Goal: Transaction & Acquisition: Purchase product/service

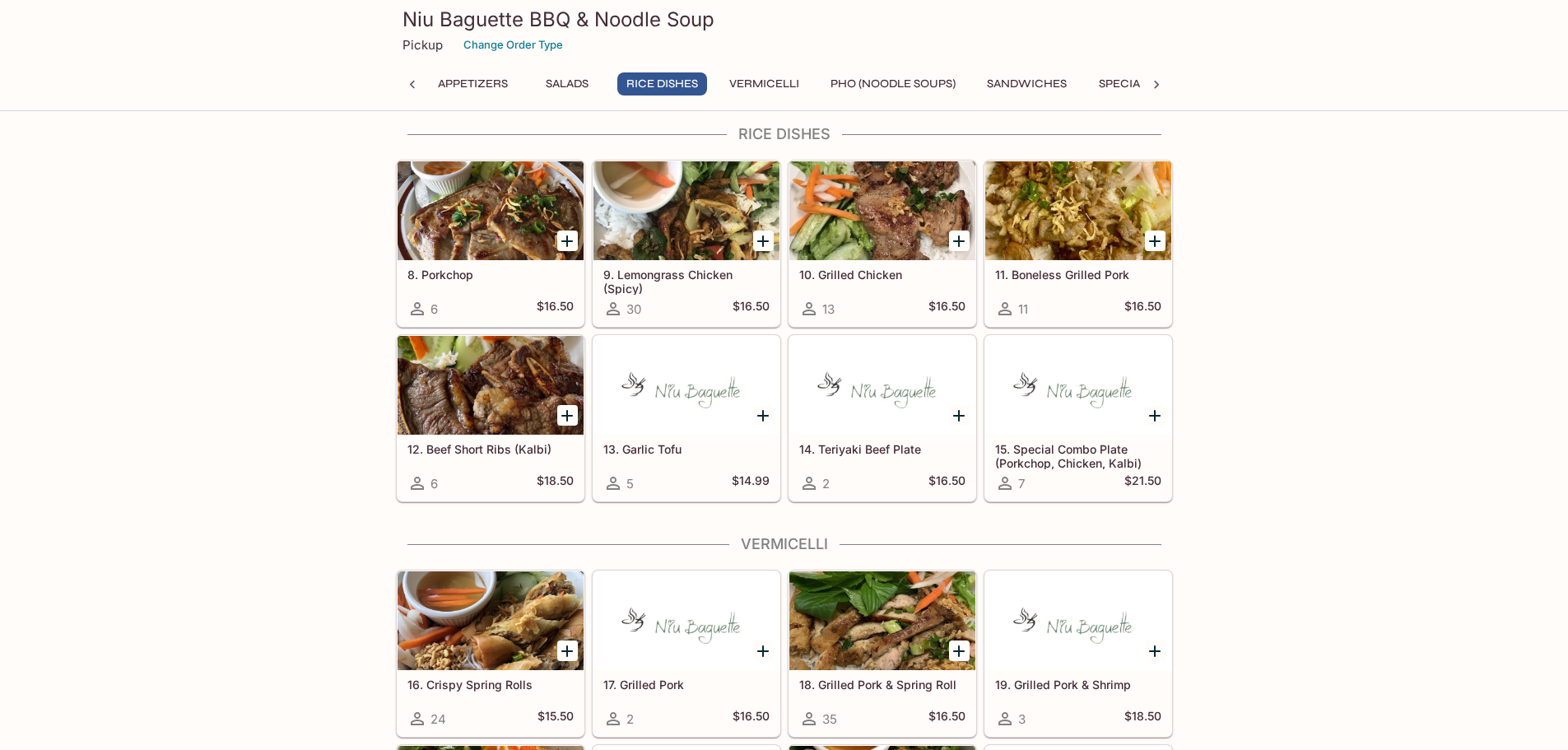
scroll to position [576, 0]
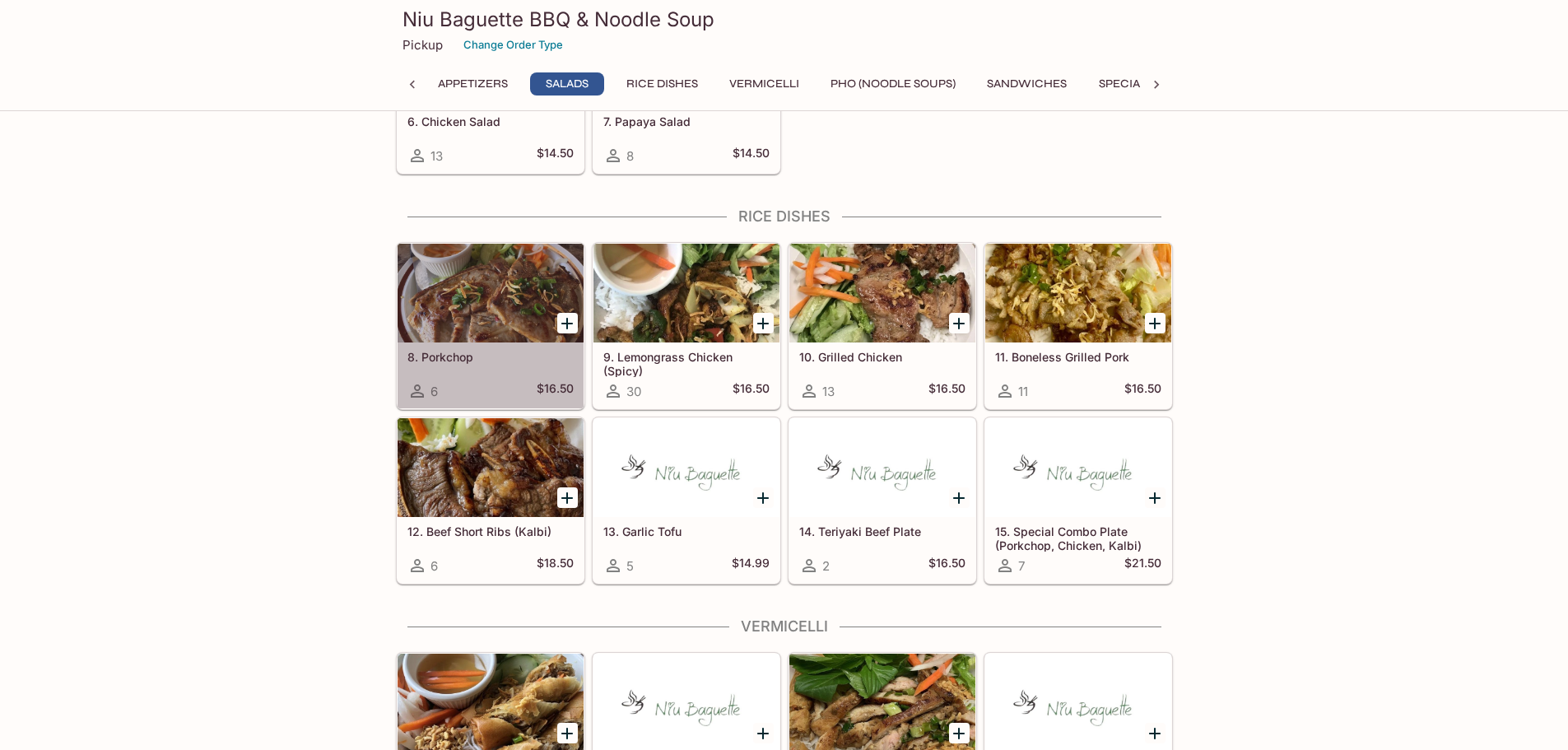
click at [440, 326] on div at bounding box center [491, 293] width 186 height 99
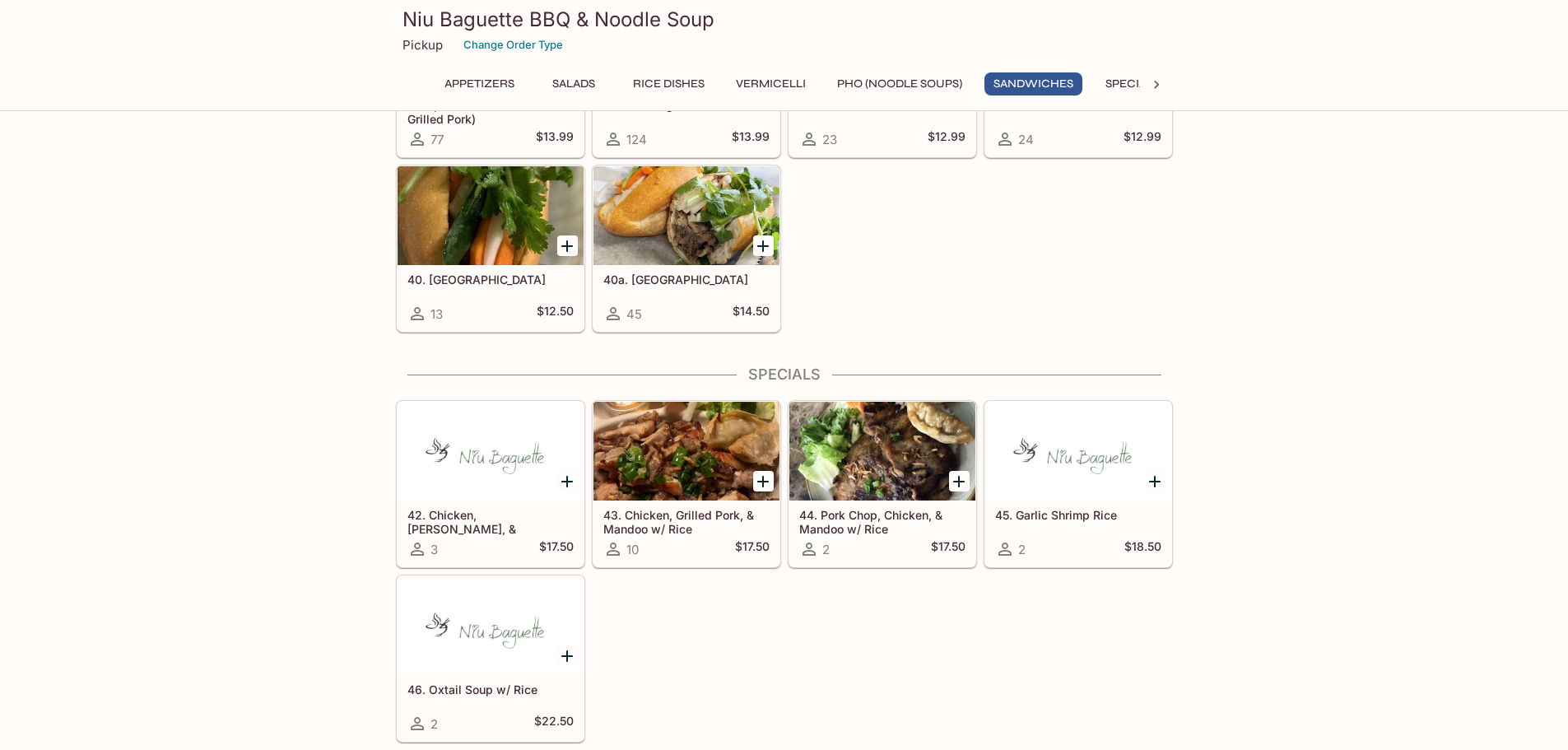
scroll to position [2665, 0]
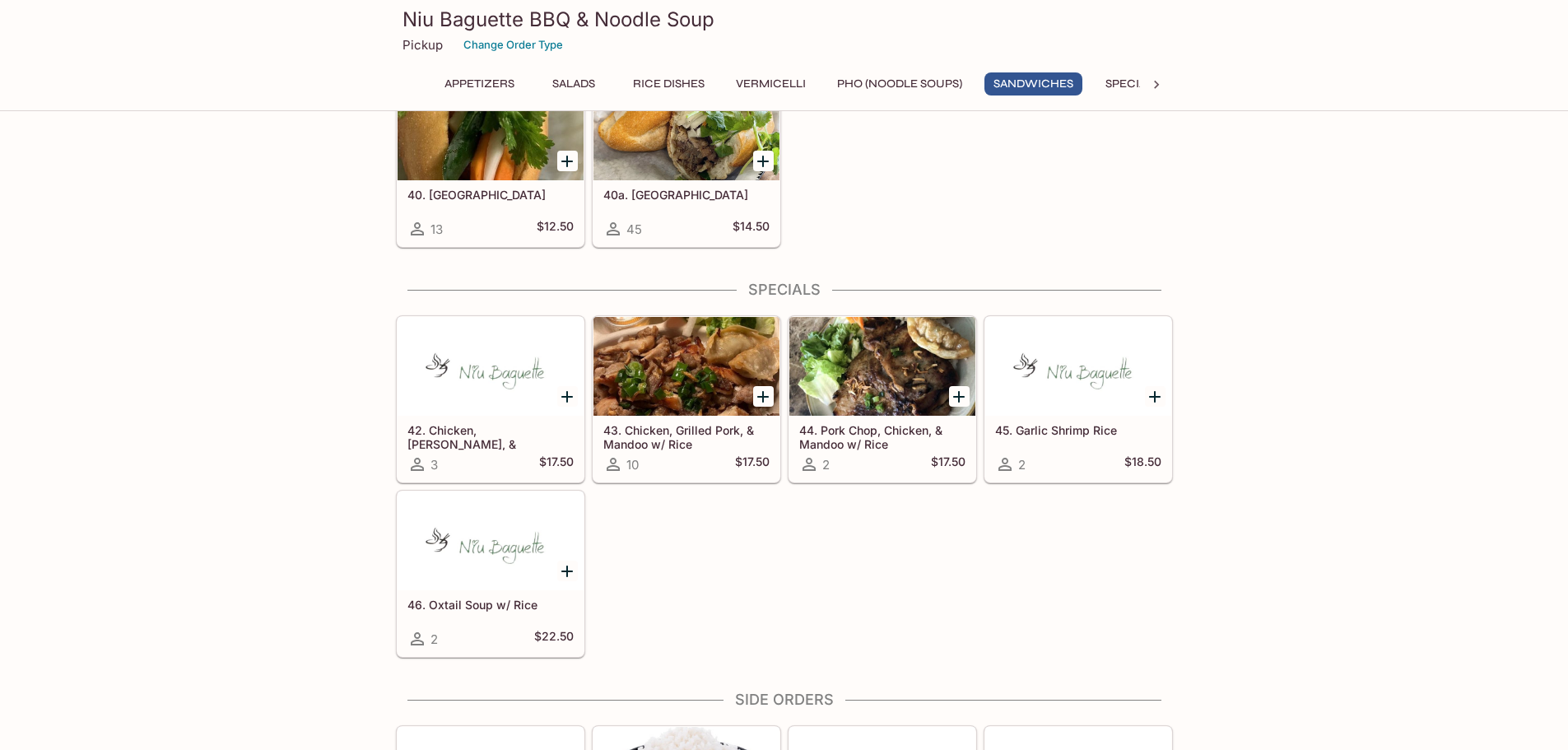
click at [895, 369] on div at bounding box center [882, 366] width 186 height 99
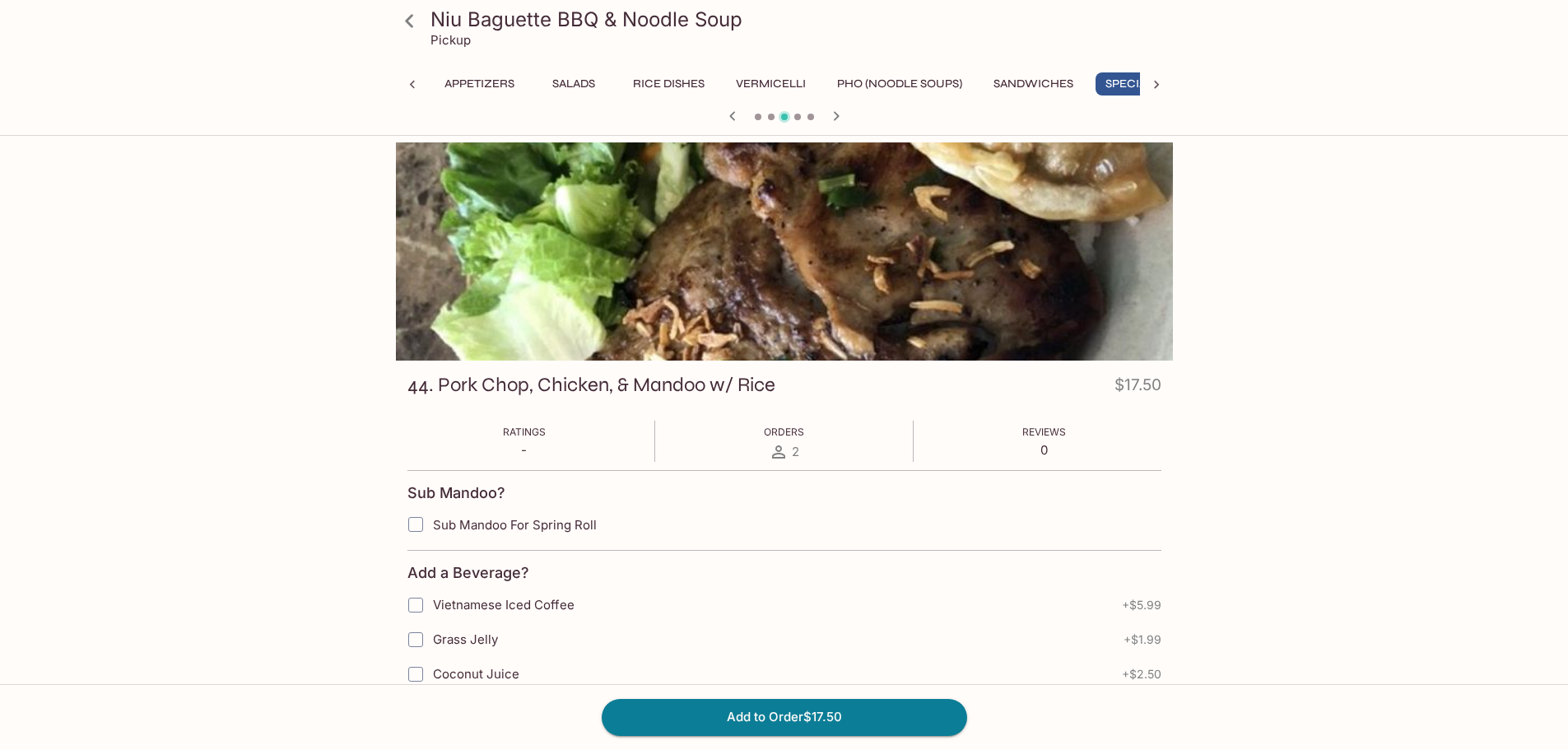
scroll to position [0, 34]
click at [438, 81] on button "Appetizers" at bounding box center [444, 83] width 88 height 23
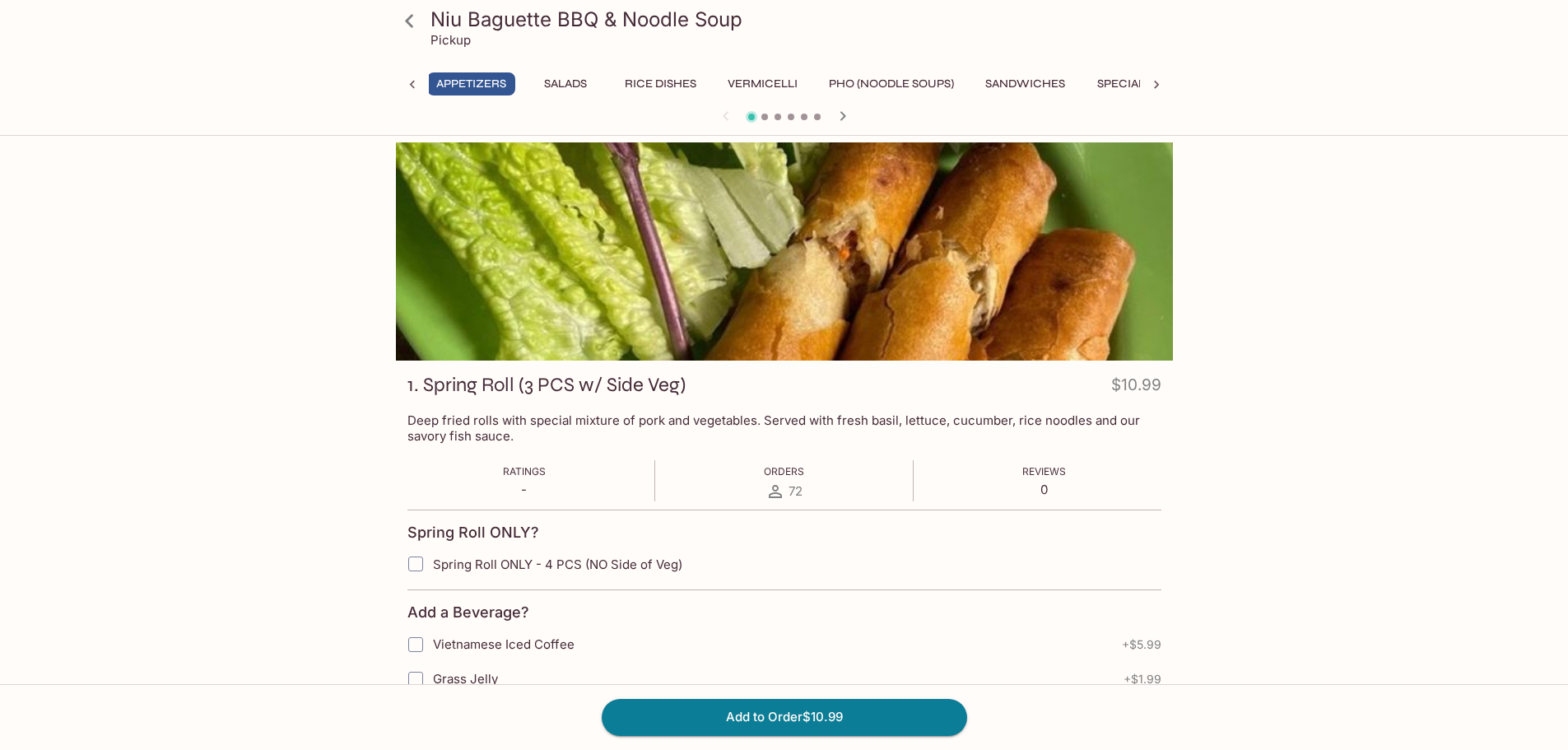
scroll to position [0, 6]
click at [412, 92] on icon at bounding box center [413, 85] width 17 height 17
click at [411, 27] on icon at bounding box center [409, 20] width 29 height 29
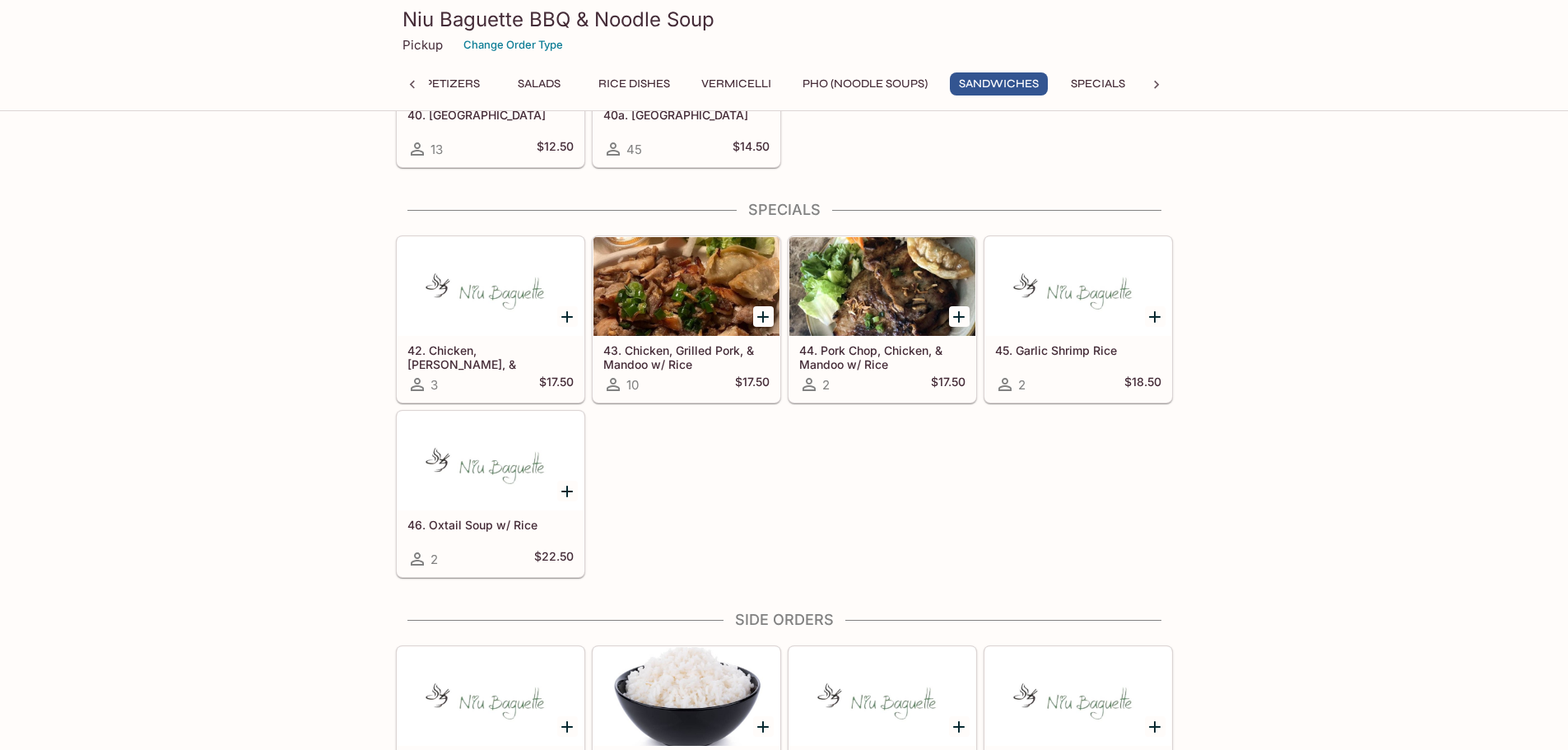
scroll to position [2715, 0]
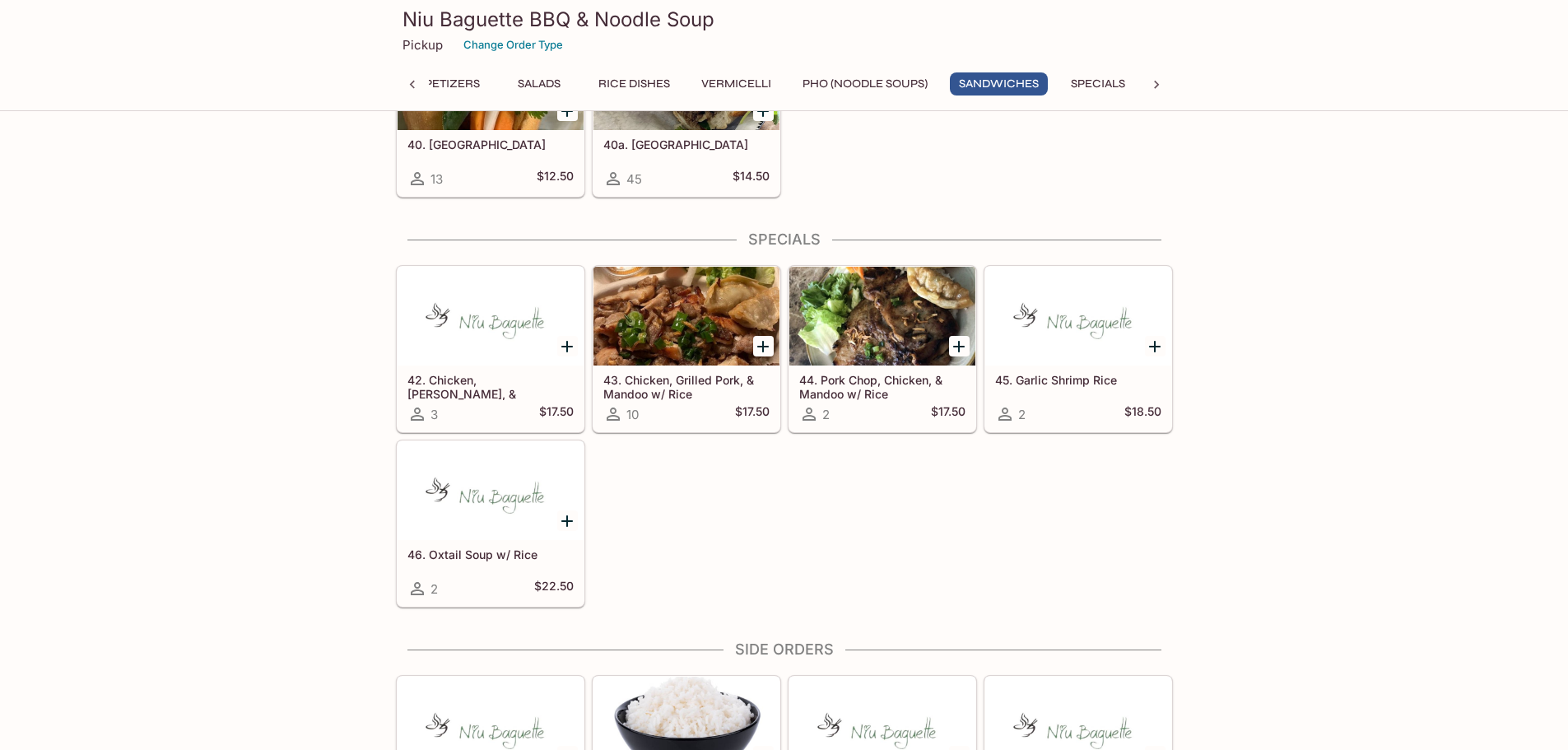
click at [855, 343] on div at bounding box center [882, 316] width 186 height 99
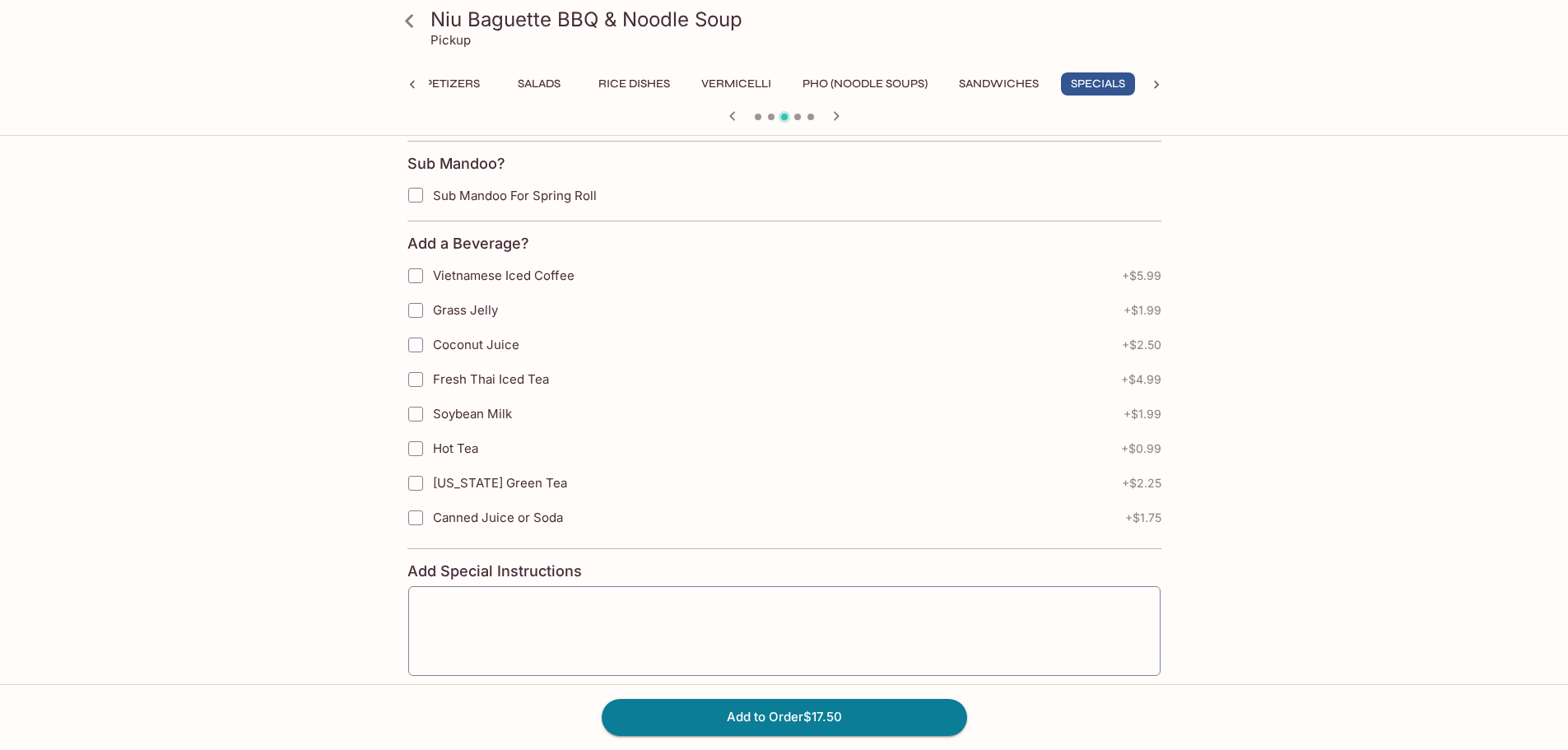
scroll to position [410, 0]
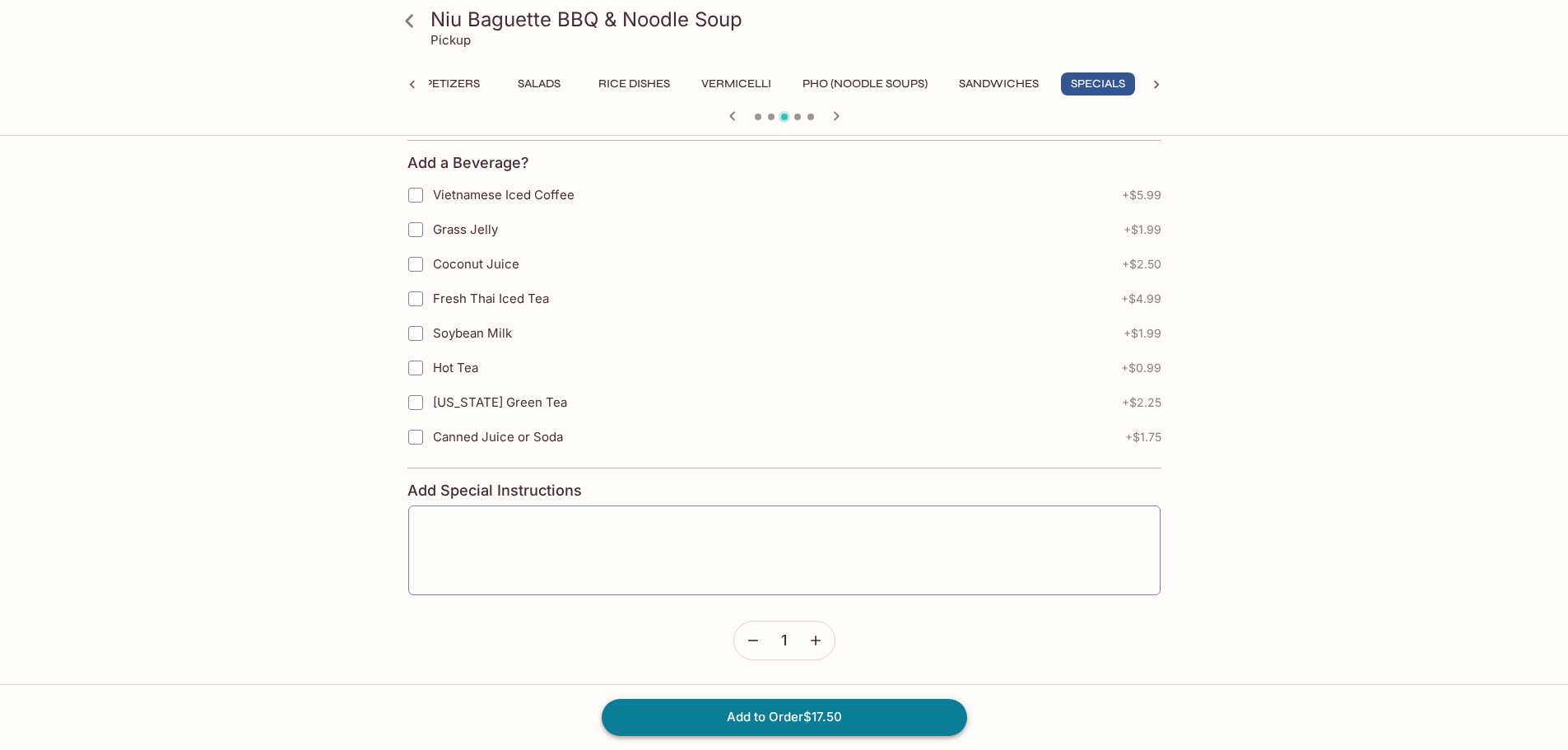
click at [905, 735] on button "Add to Order $17.50" at bounding box center [784, 717] width 365 height 36
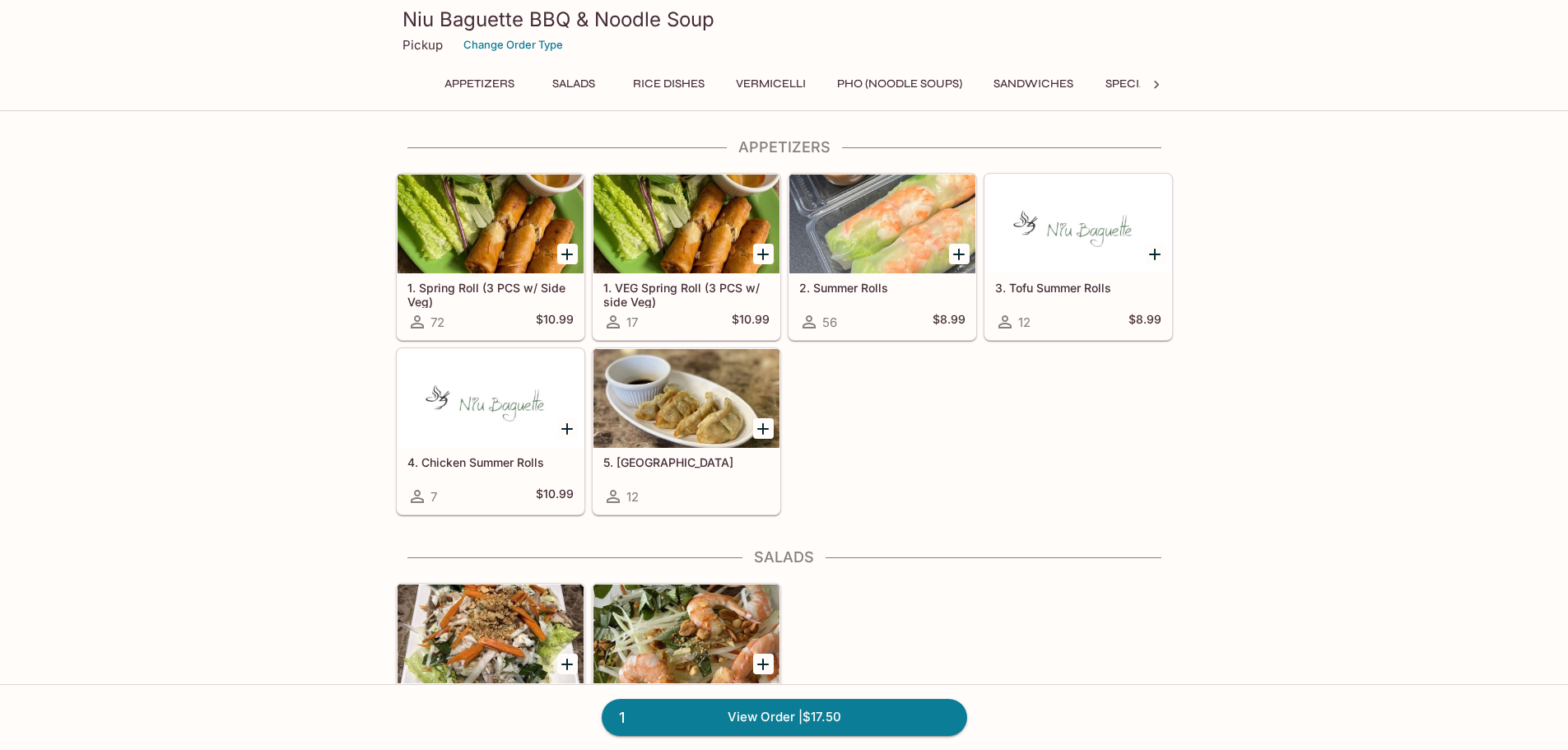
click at [1154, 83] on icon at bounding box center [1156, 84] width 5 height 8
click at [1091, 78] on button "Beverages" at bounding box center [1096, 83] width 86 height 23
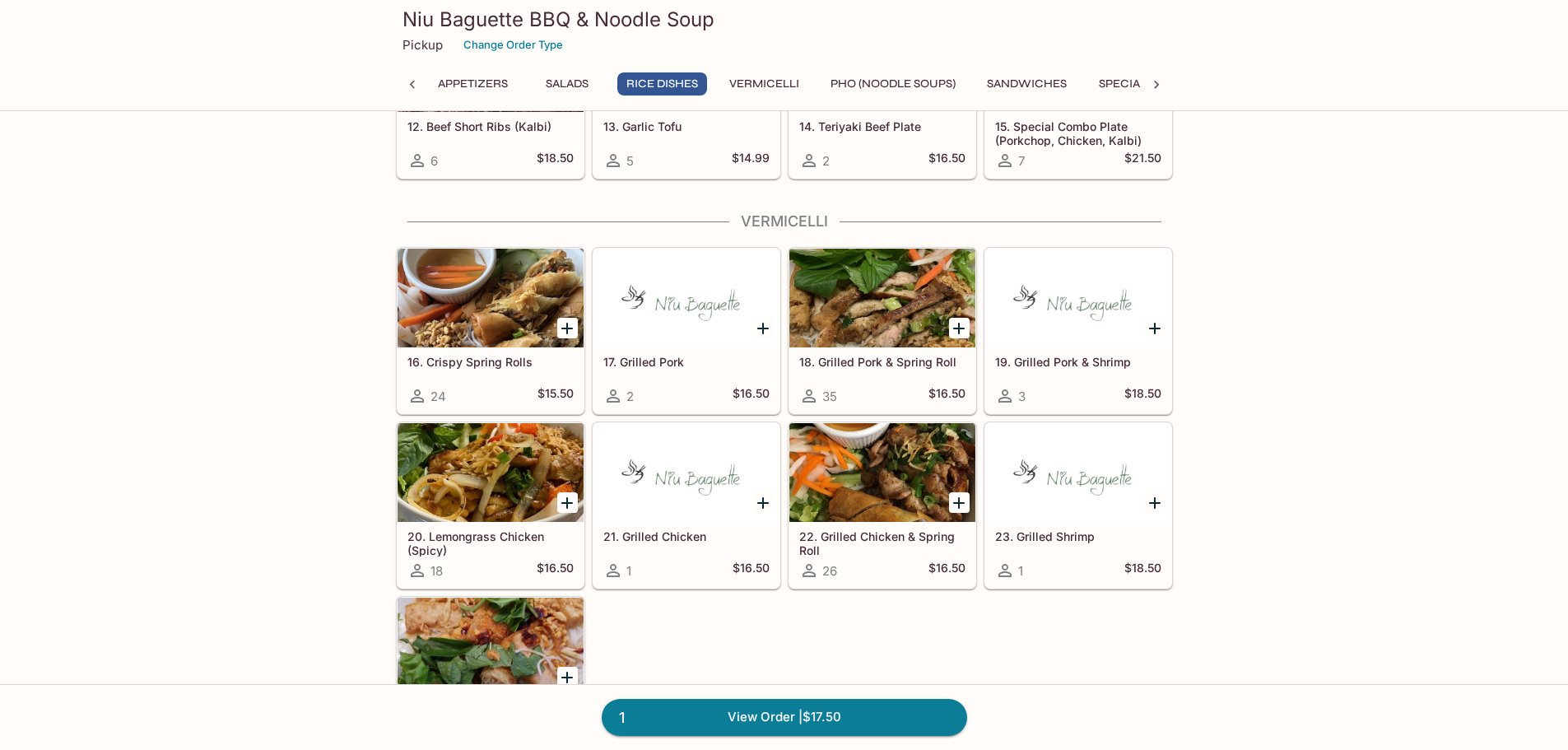
scroll to position [1070, 0]
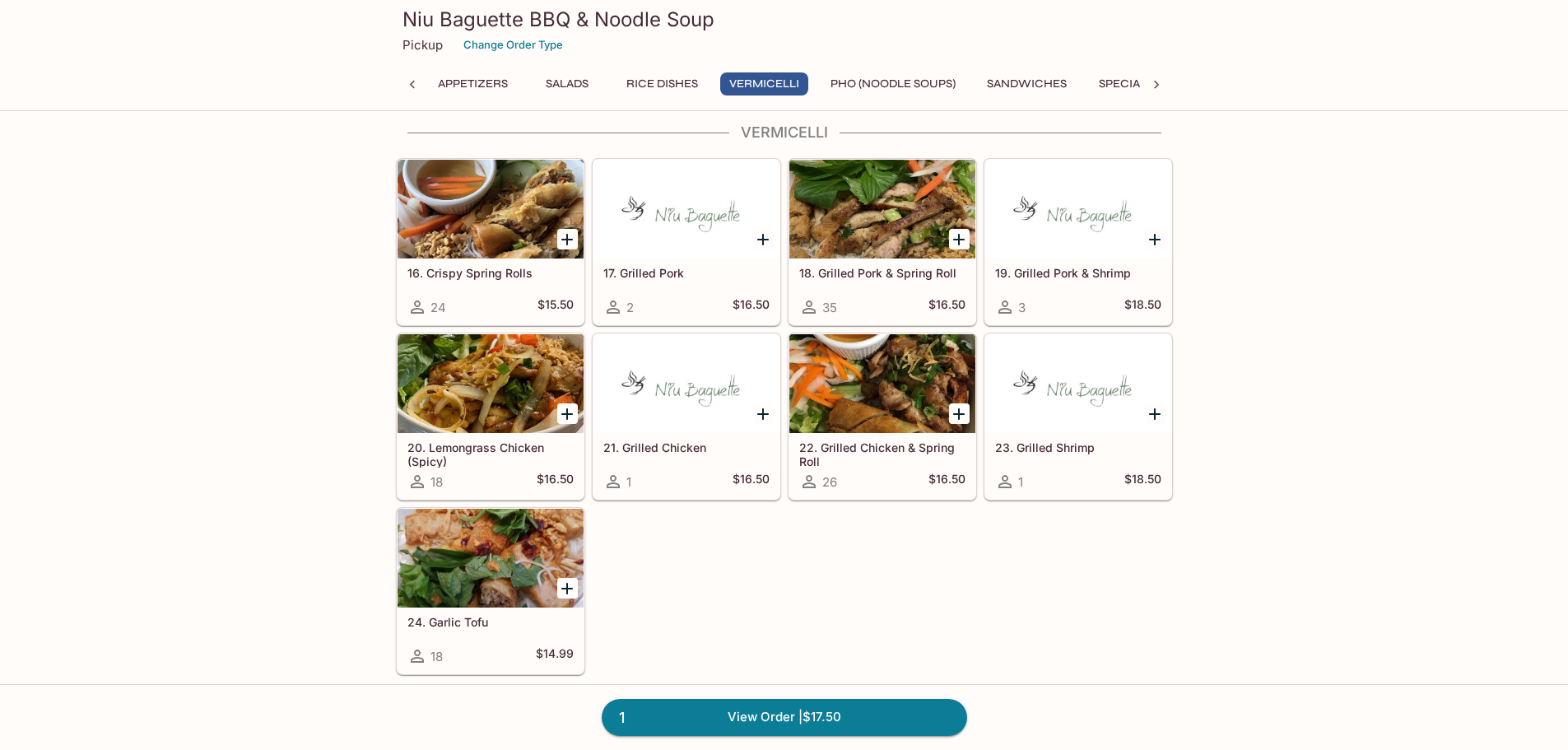
click at [961, 237] on icon "Add 18. Grilled Pork & Spring Roll" at bounding box center [958, 239] width 19 height 19
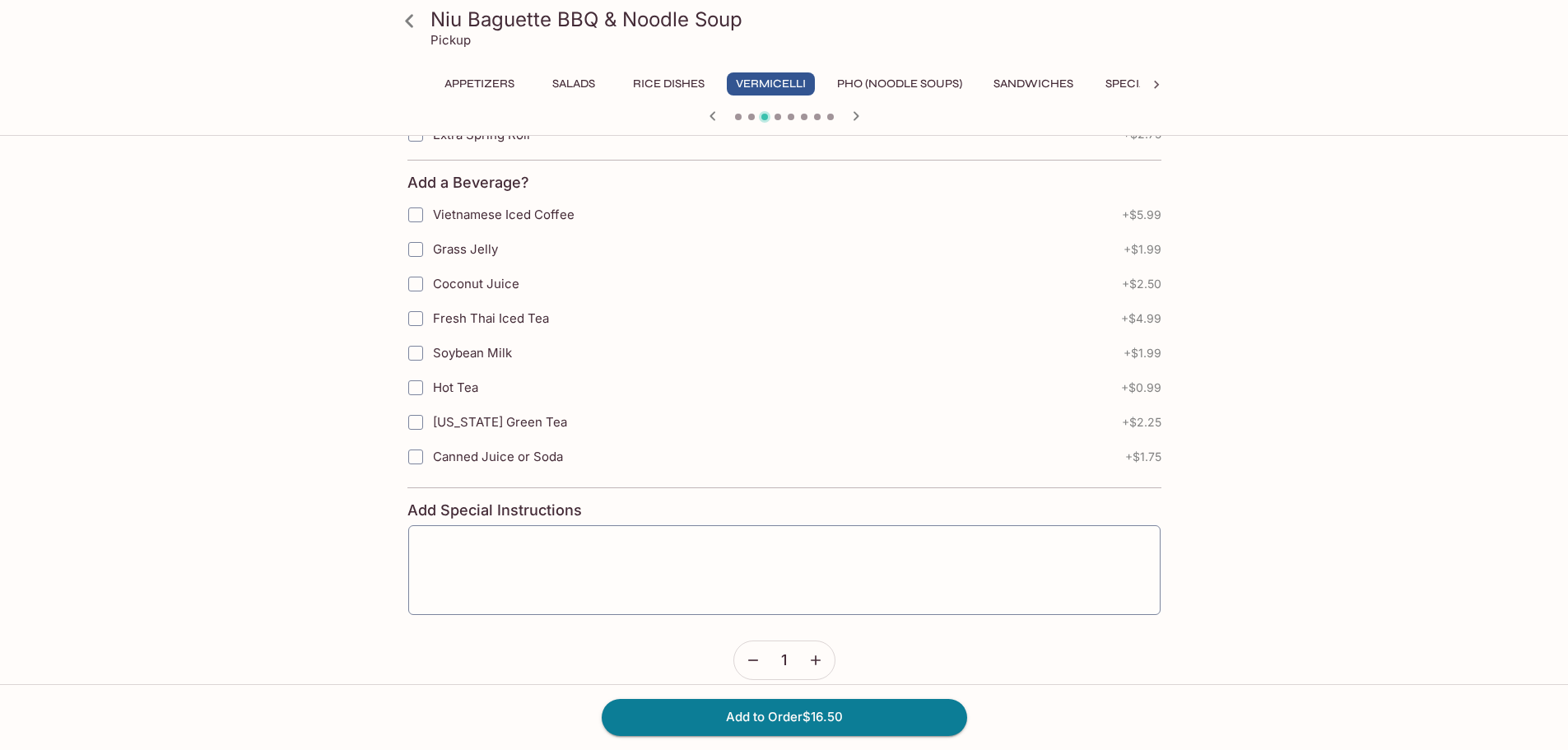
scroll to position [450, 0]
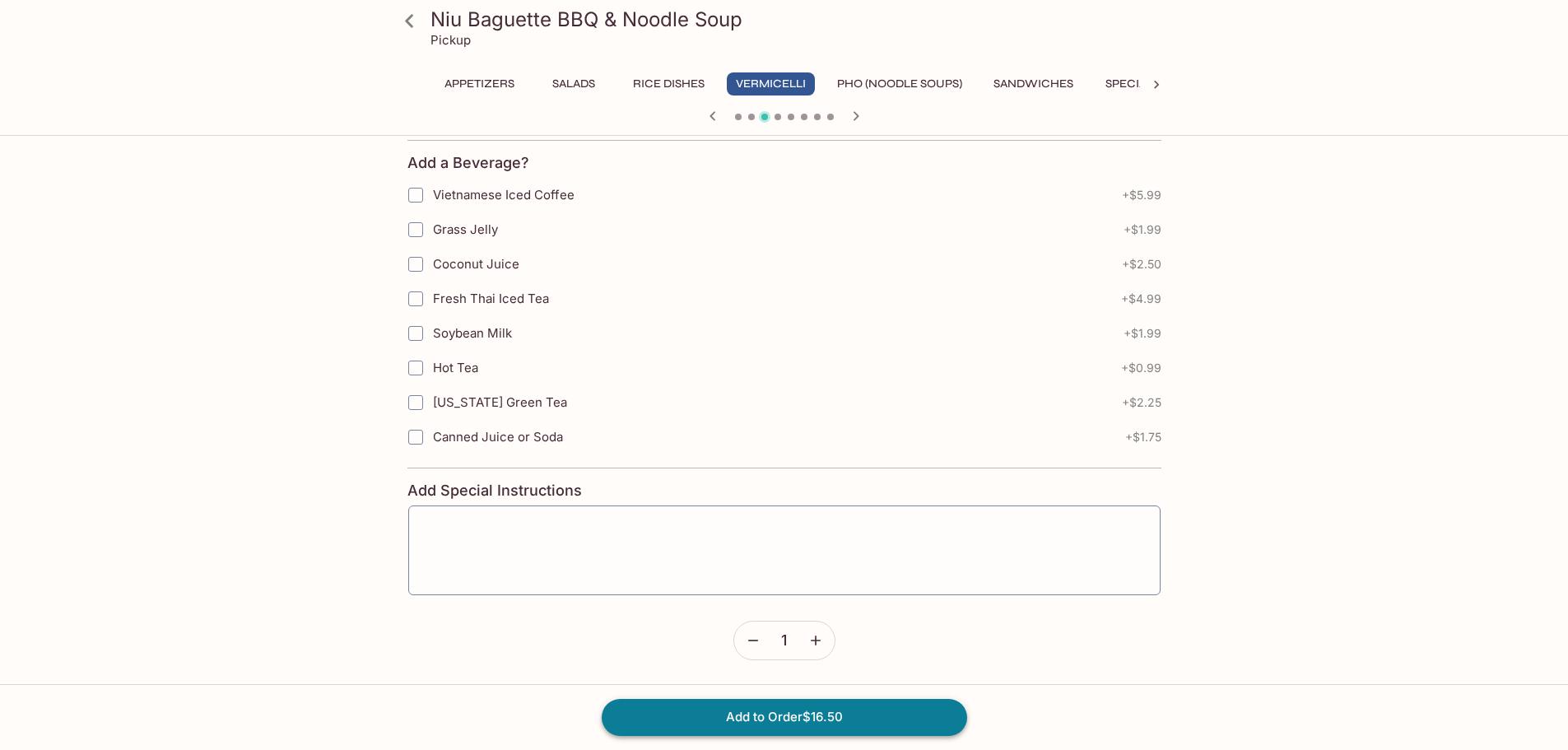
click at [848, 714] on button "Add to Order $16.50" at bounding box center [784, 717] width 365 height 36
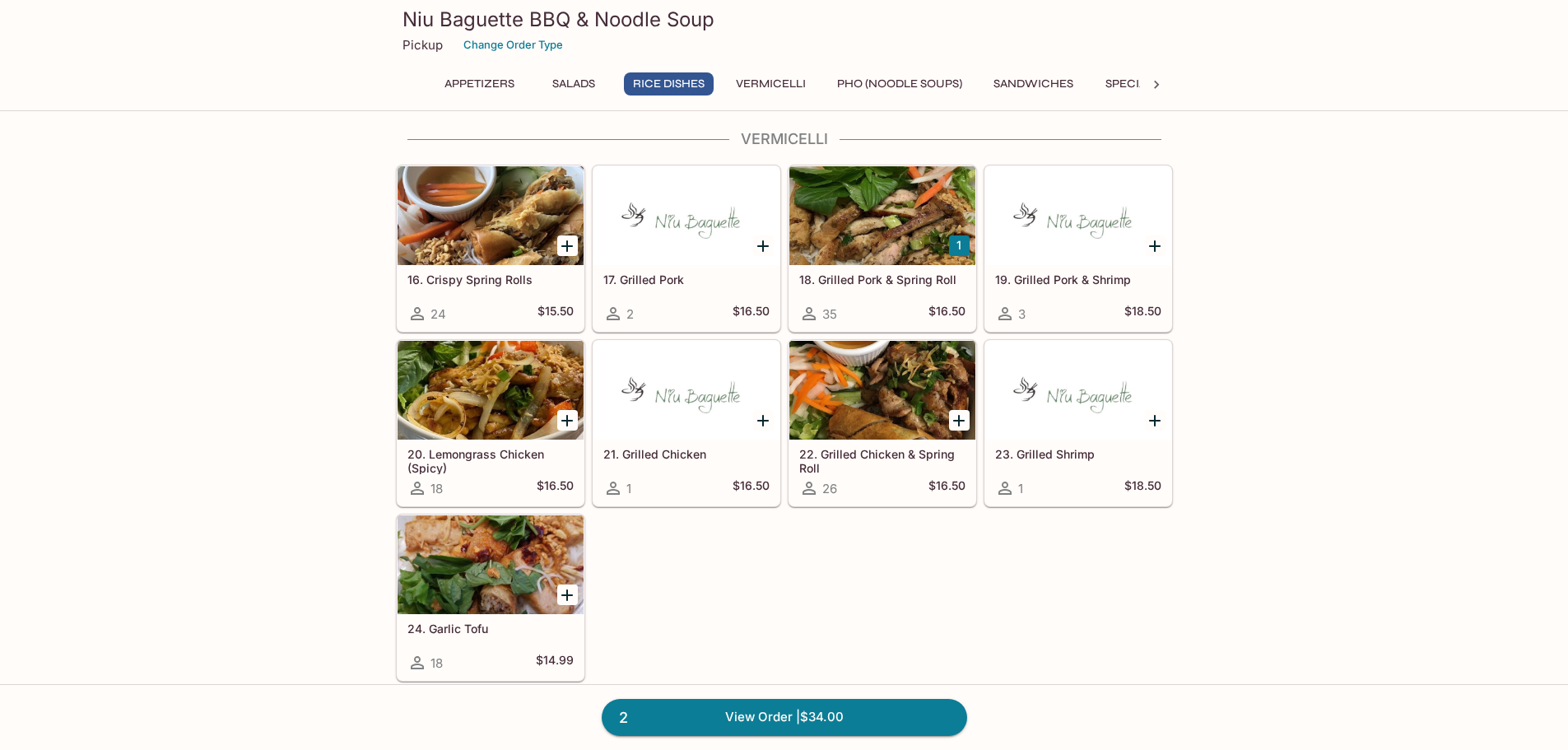
scroll to position [1070, 0]
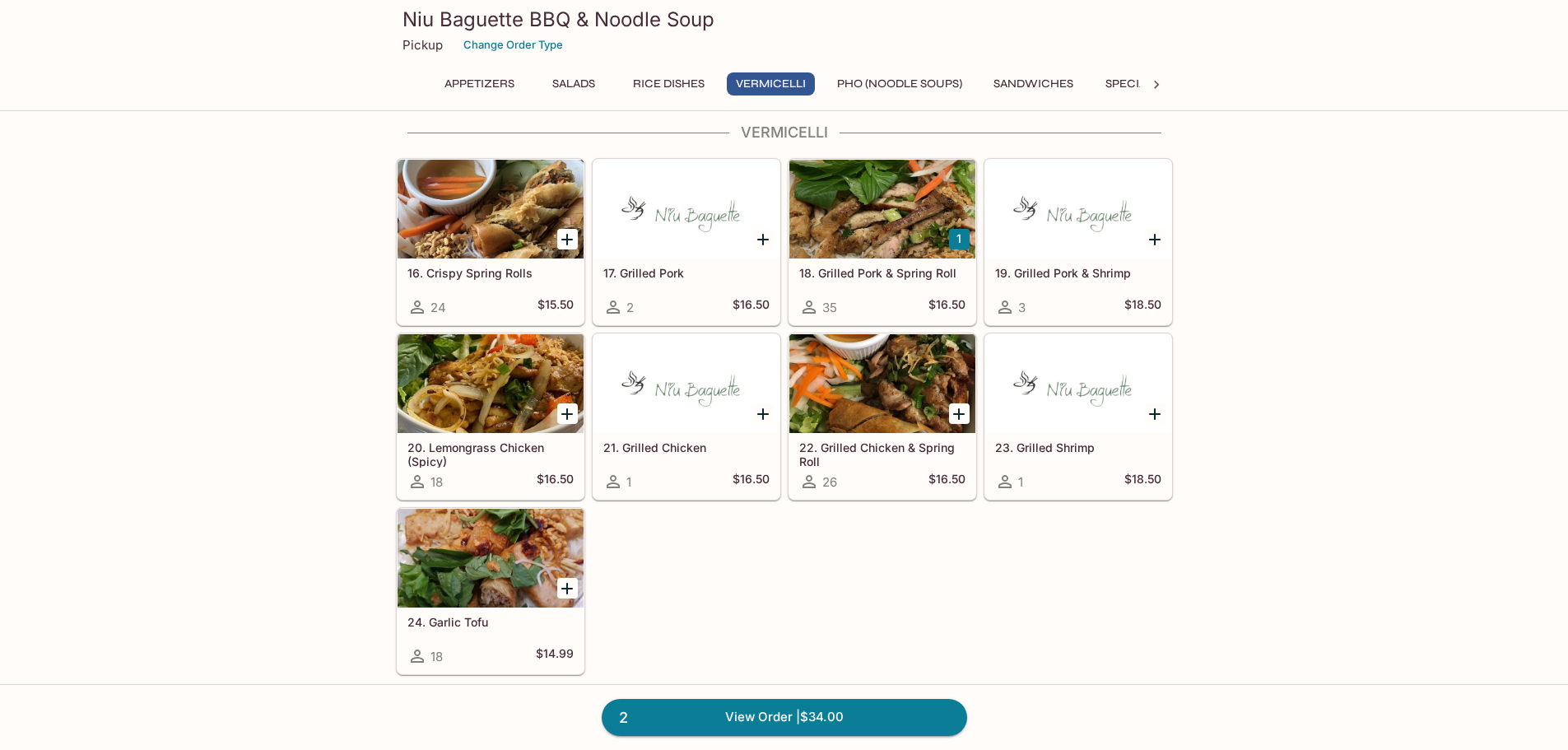
click at [490, 394] on div at bounding box center [491, 383] width 186 height 99
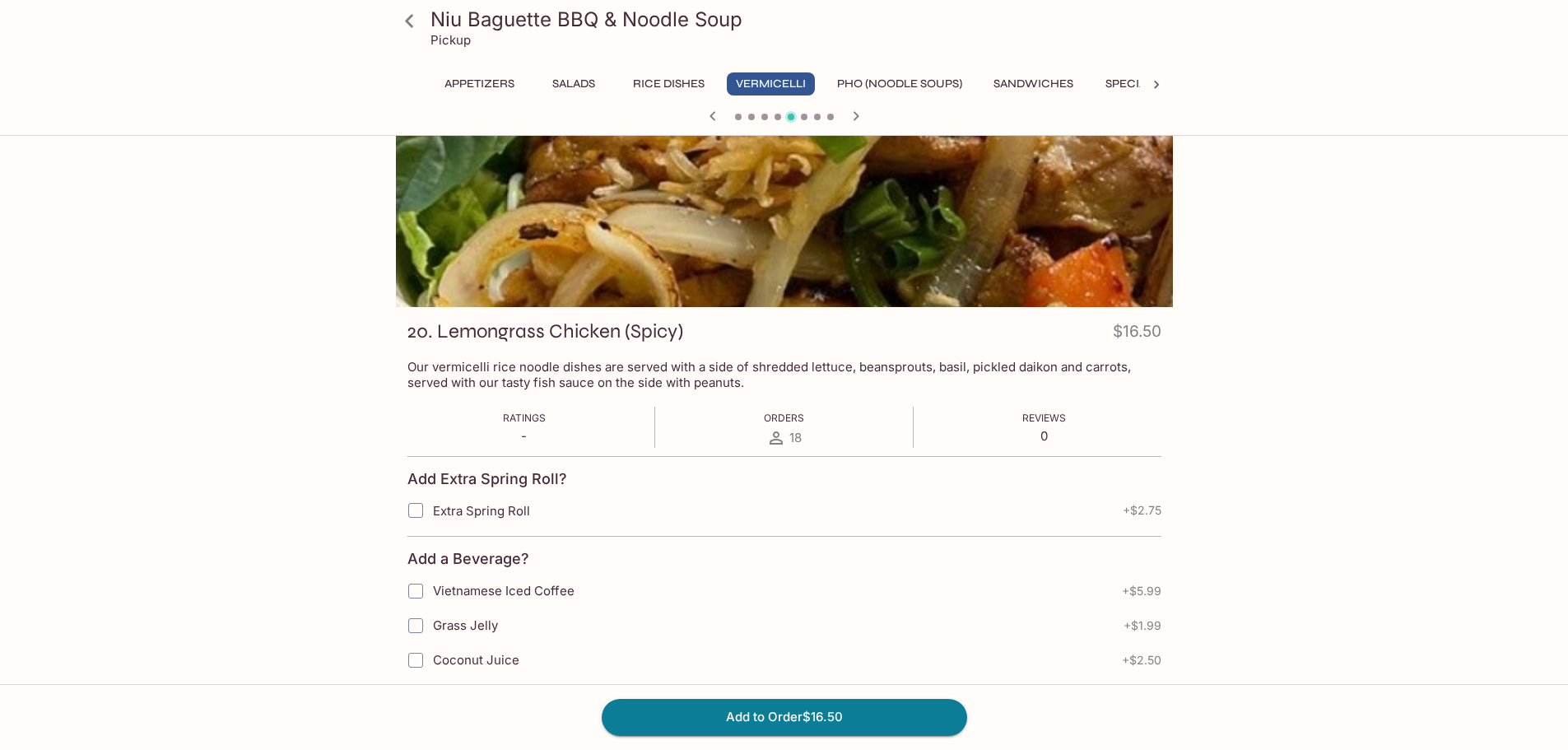
scroll to position [83, 0]
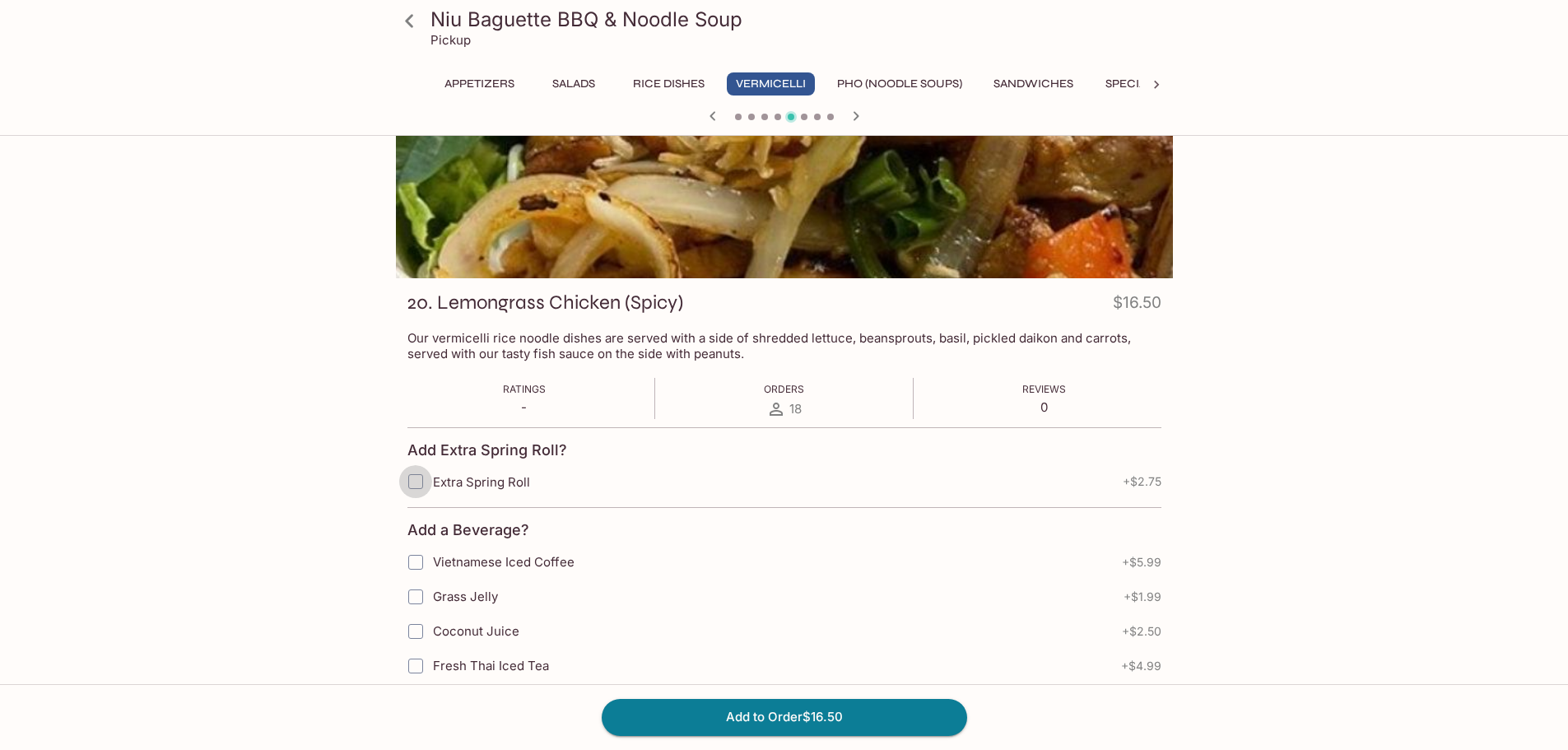
click at [415, 480] on input "Extra Spring Roll" at bounding box center [416, 482] width 33 height 33
checkbox input "true"
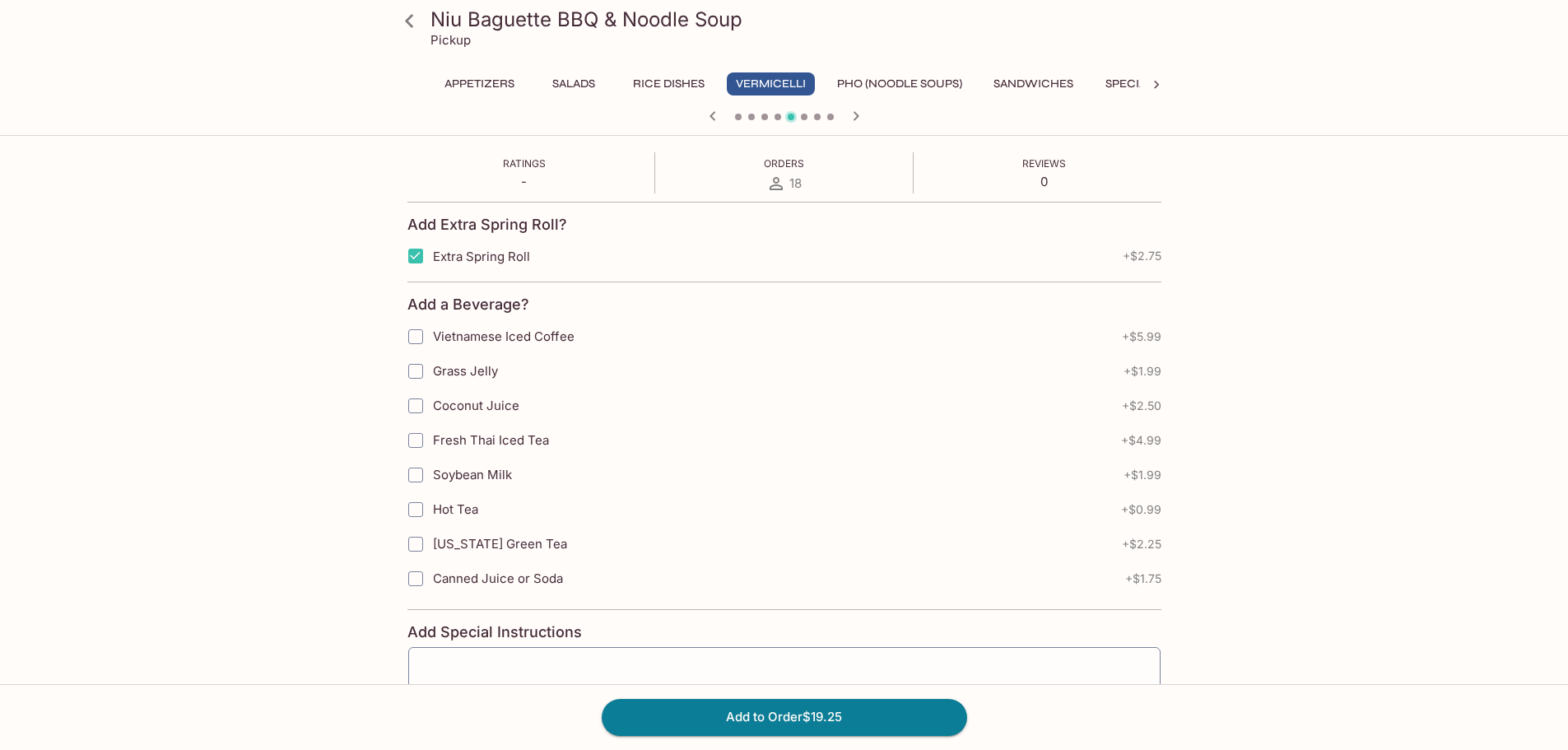
scroll to position [329, 0]
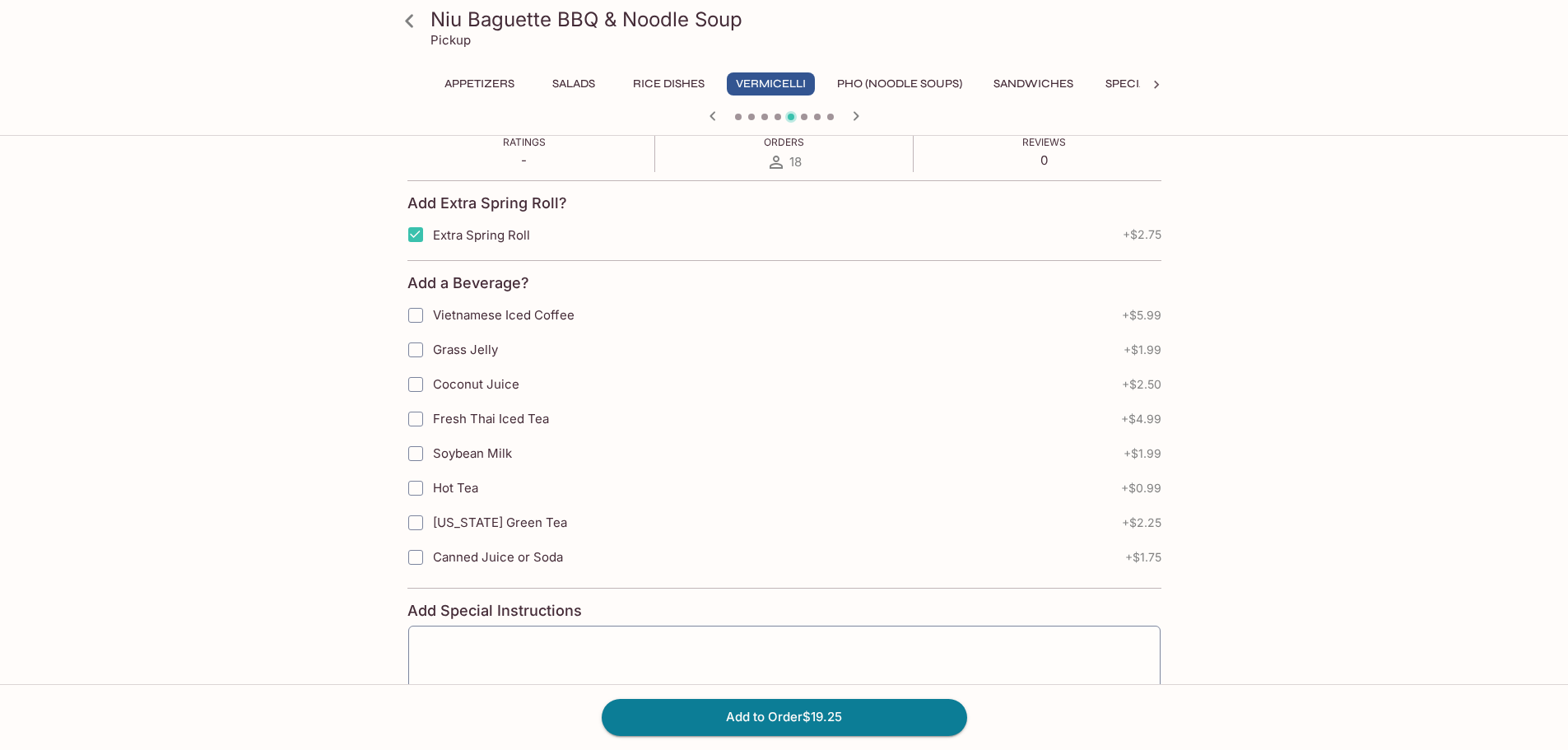
click at [408, 418] on input "Fresh Thai Iced Tea" at bounding box center [416, 419] width 33 height 33
checkbox input "true"
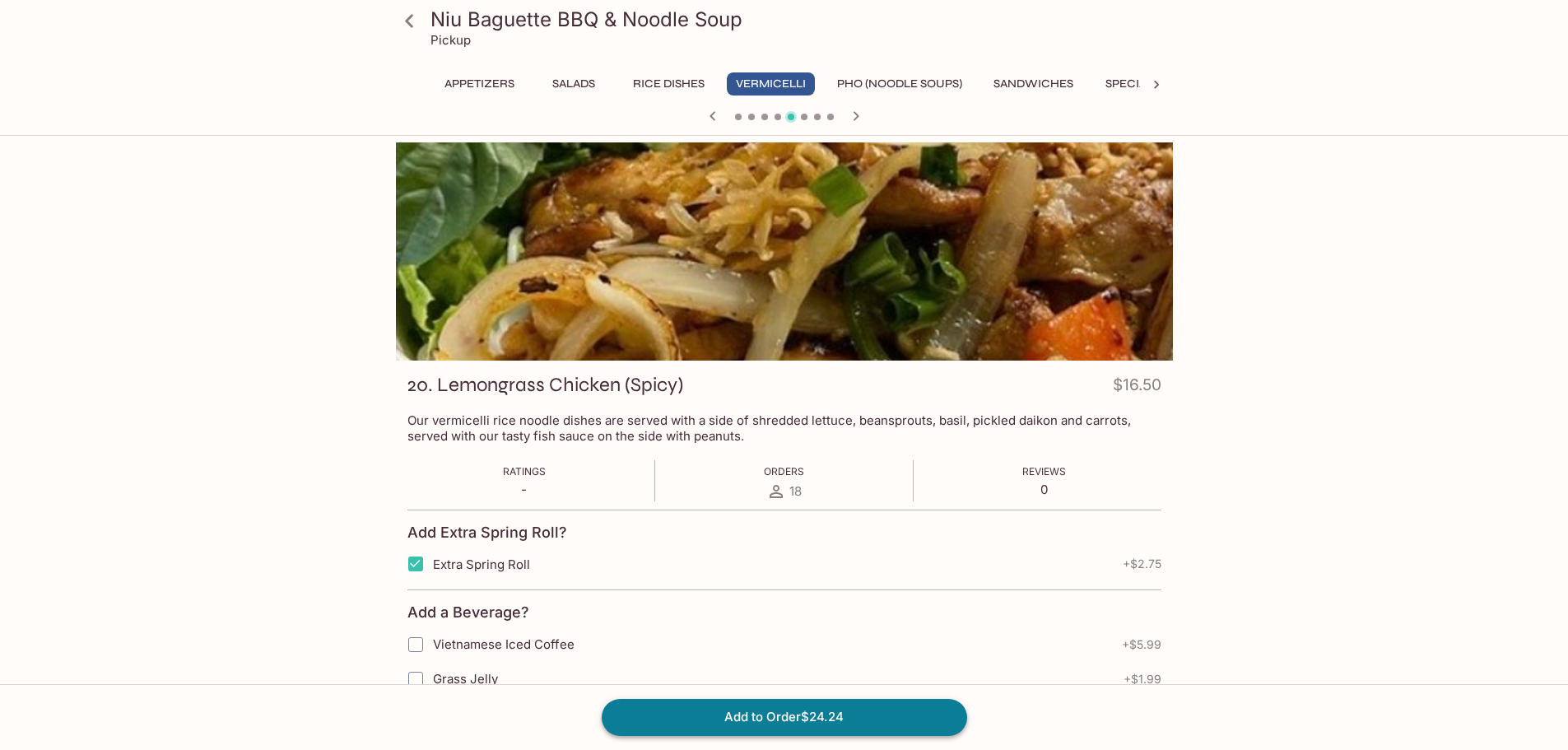
click at [781, 715] on button "Add to Order $24.24" at bounding box center [784, 717] width 365 height 36
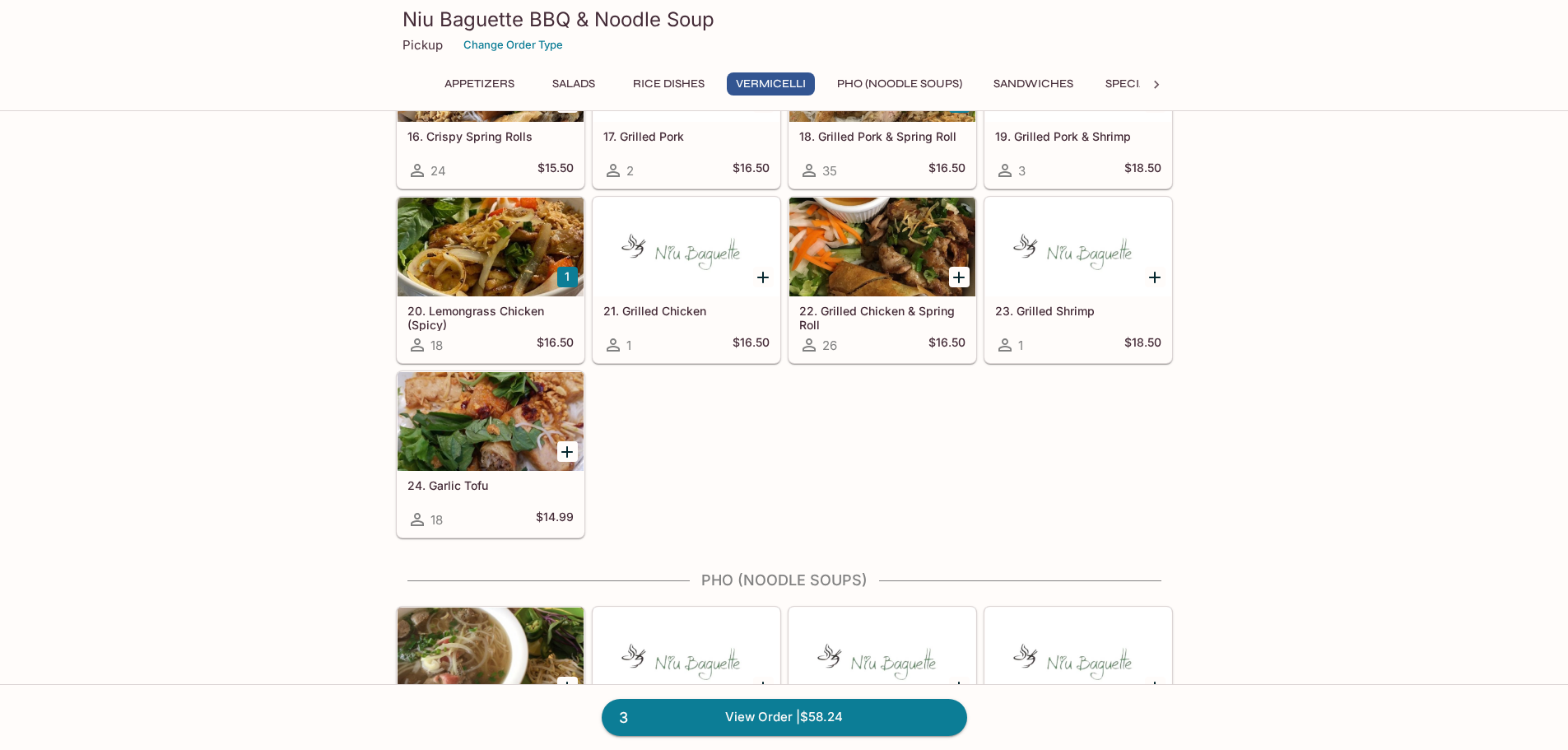
scroll to position [1564, 0]
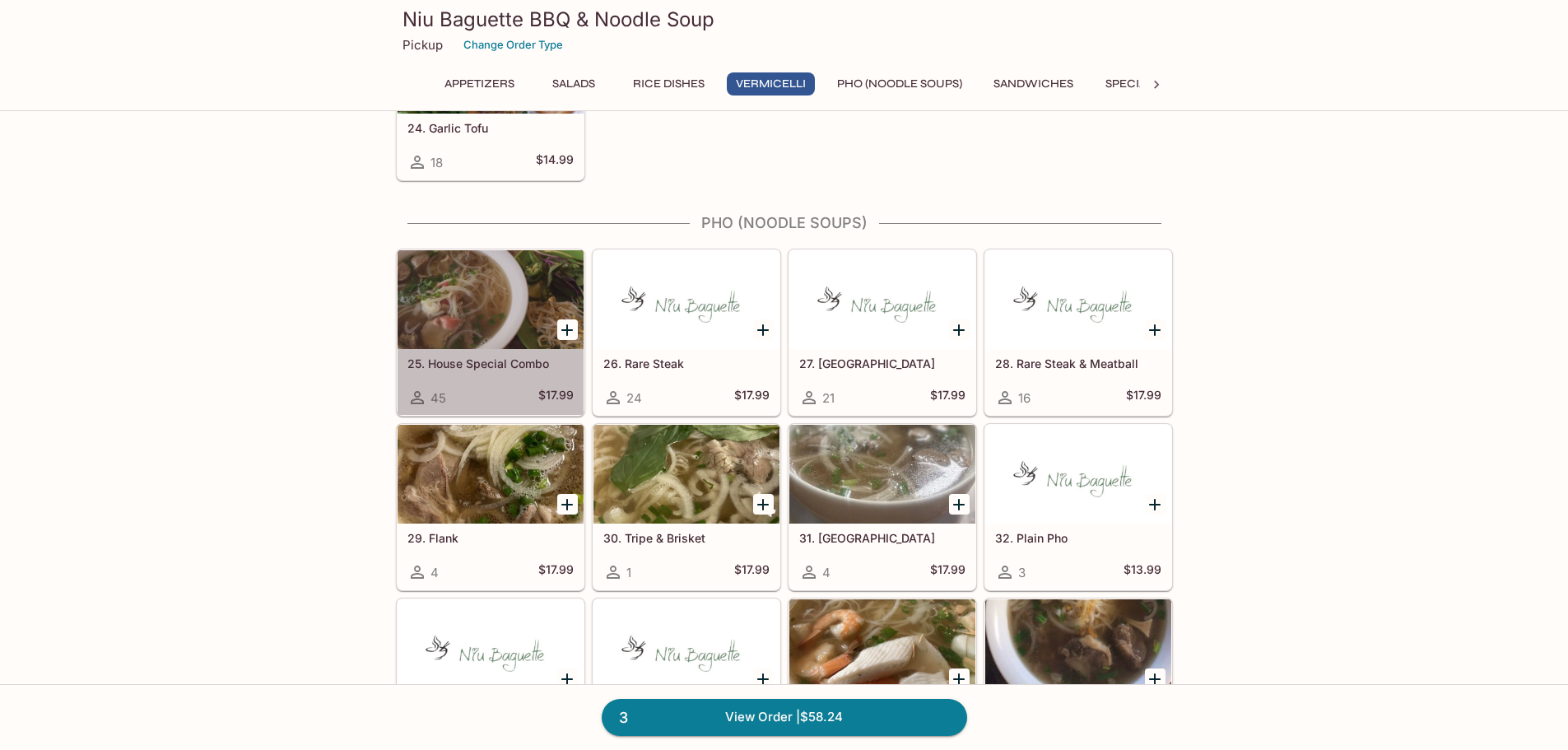
click at [483, 308] on div at bounding box center [491, 299] width 186 height 99
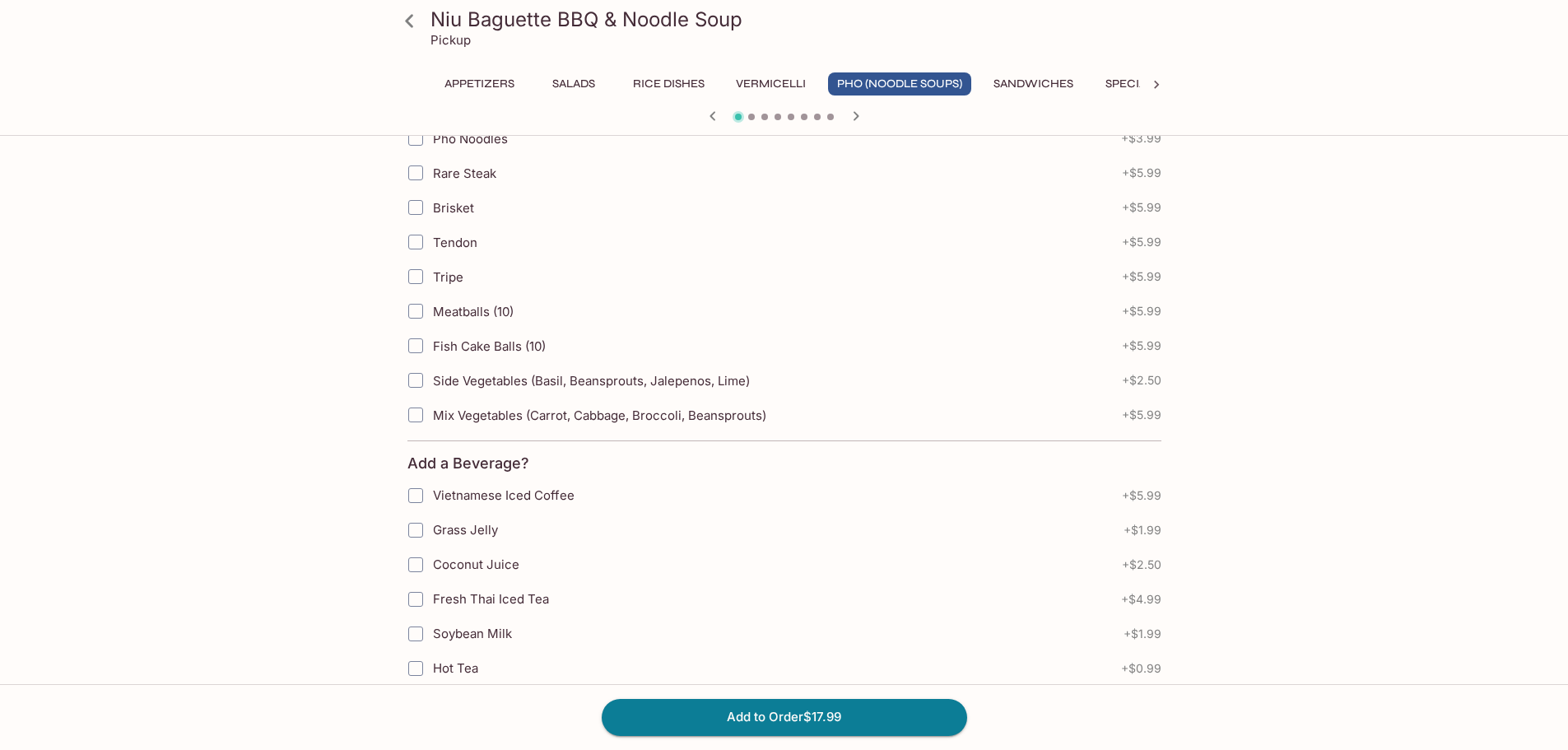
scroll to position [658, 0]
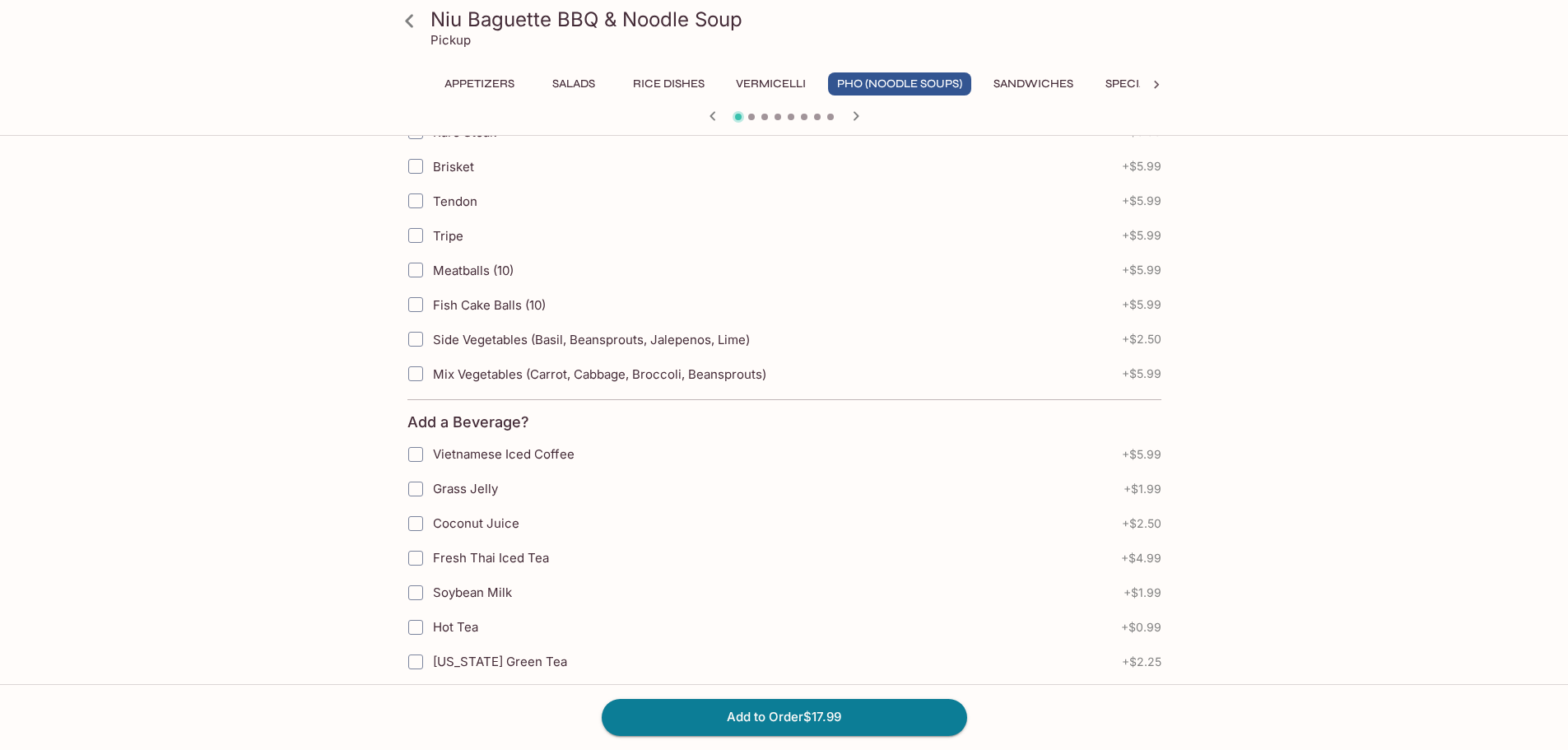
click at [413, 524] on input "Coconut Juice" at bounding box center [416, 524] width 33 height 33
checkbox input "true"
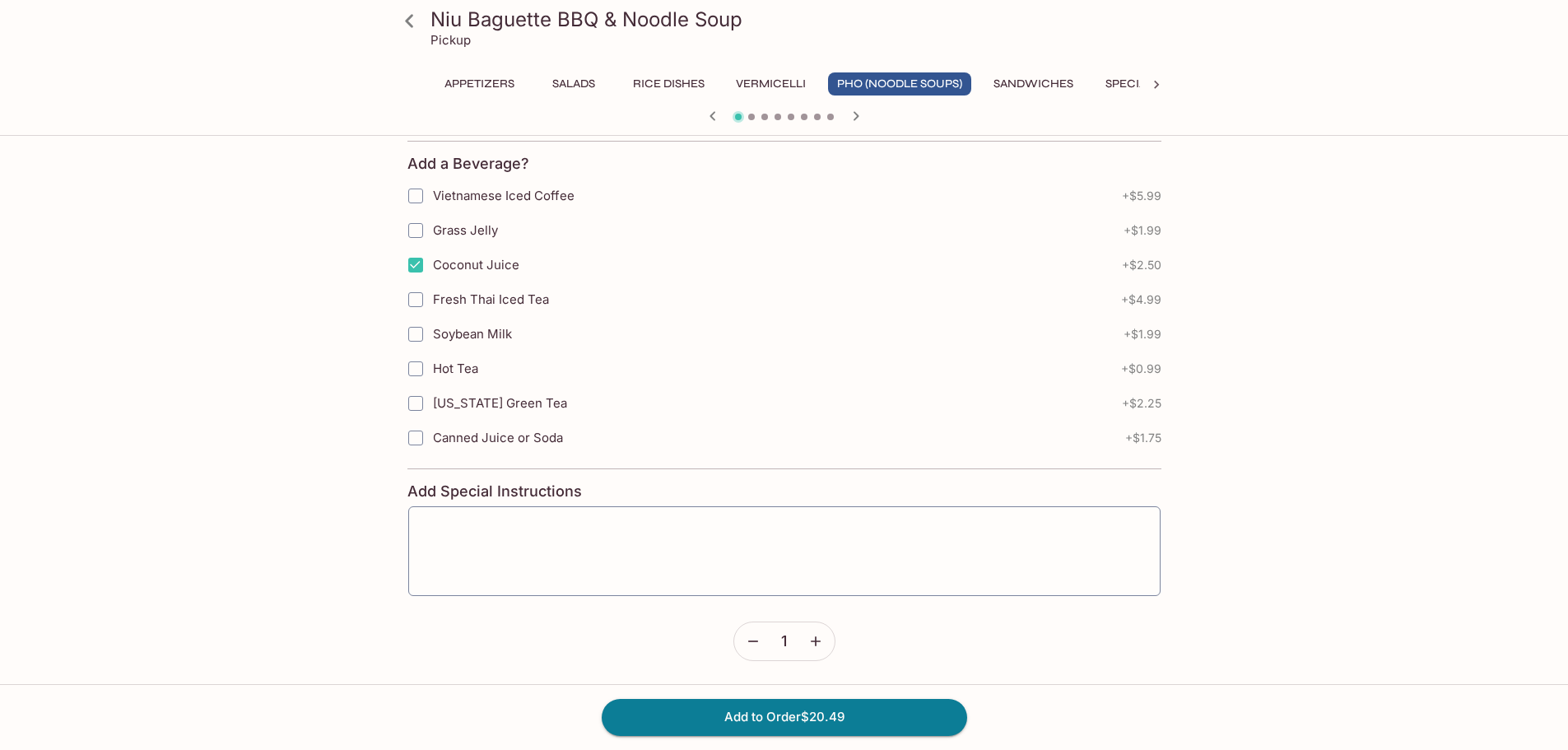
scroll to position [918, 0]
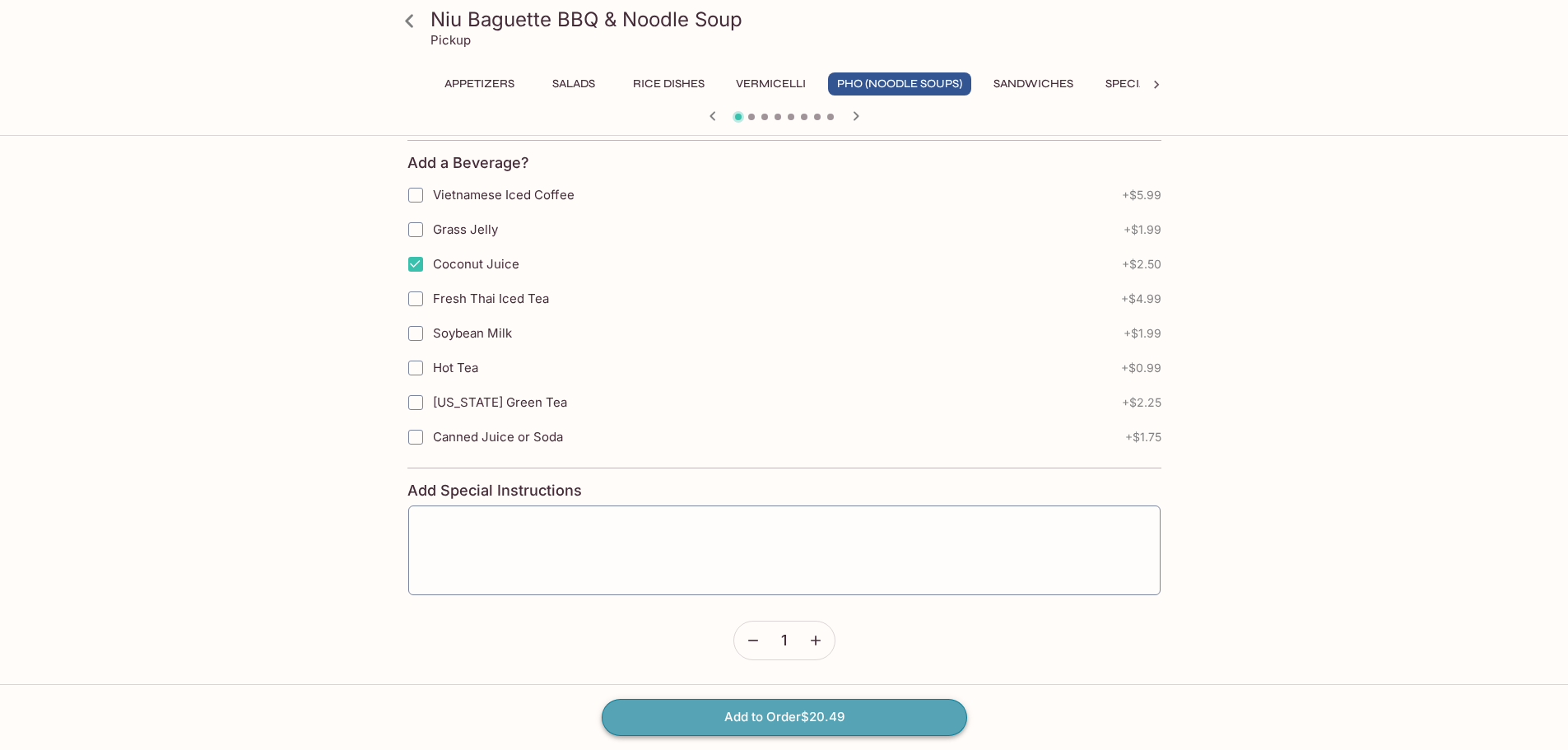
click at [808, 713] on button "Add to Order $20.49" at bounding box center [784, 717] width 365 height 36
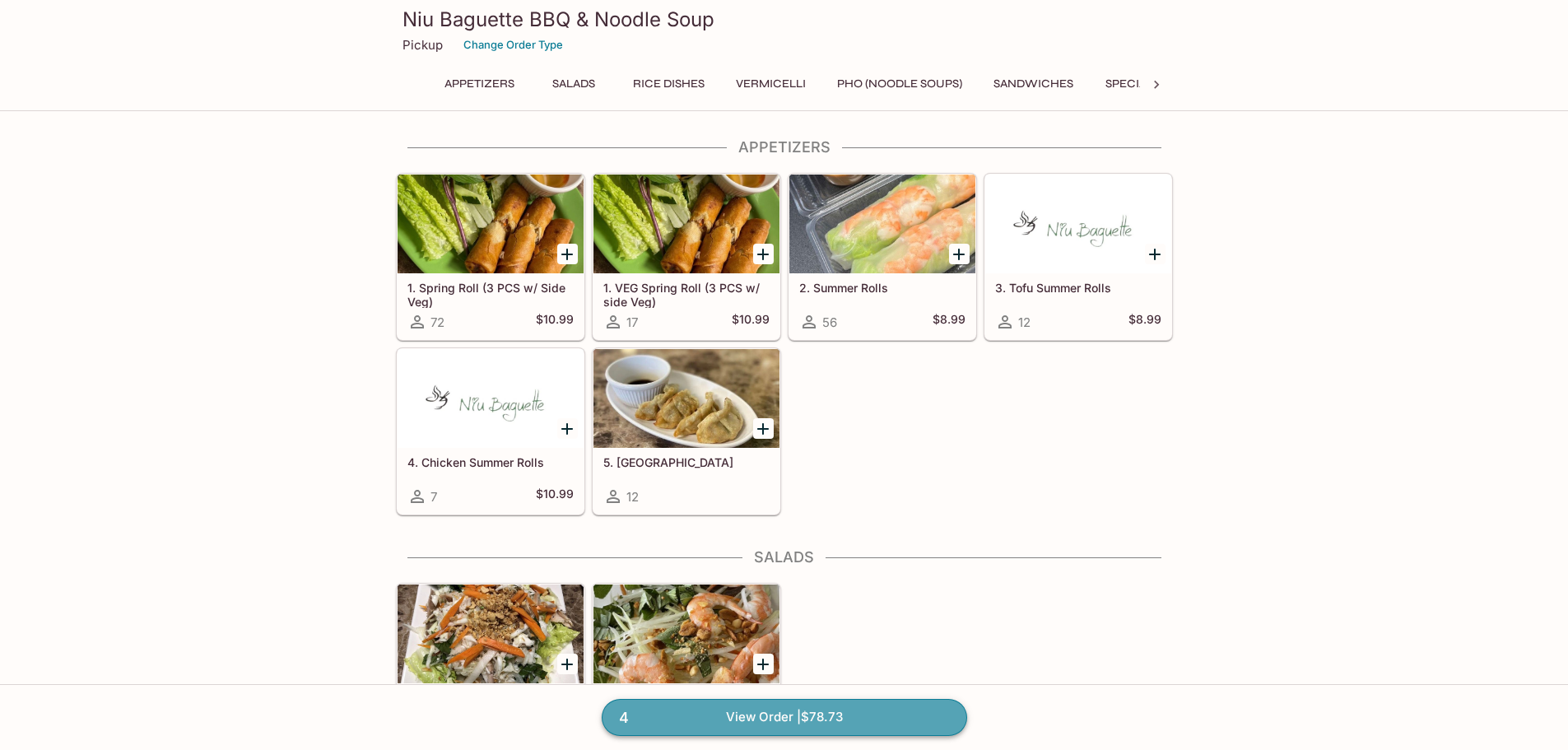
click at [832, 713] on link "4 View Order | $78.73" at bounding box center [784, 717] width 365 height 36
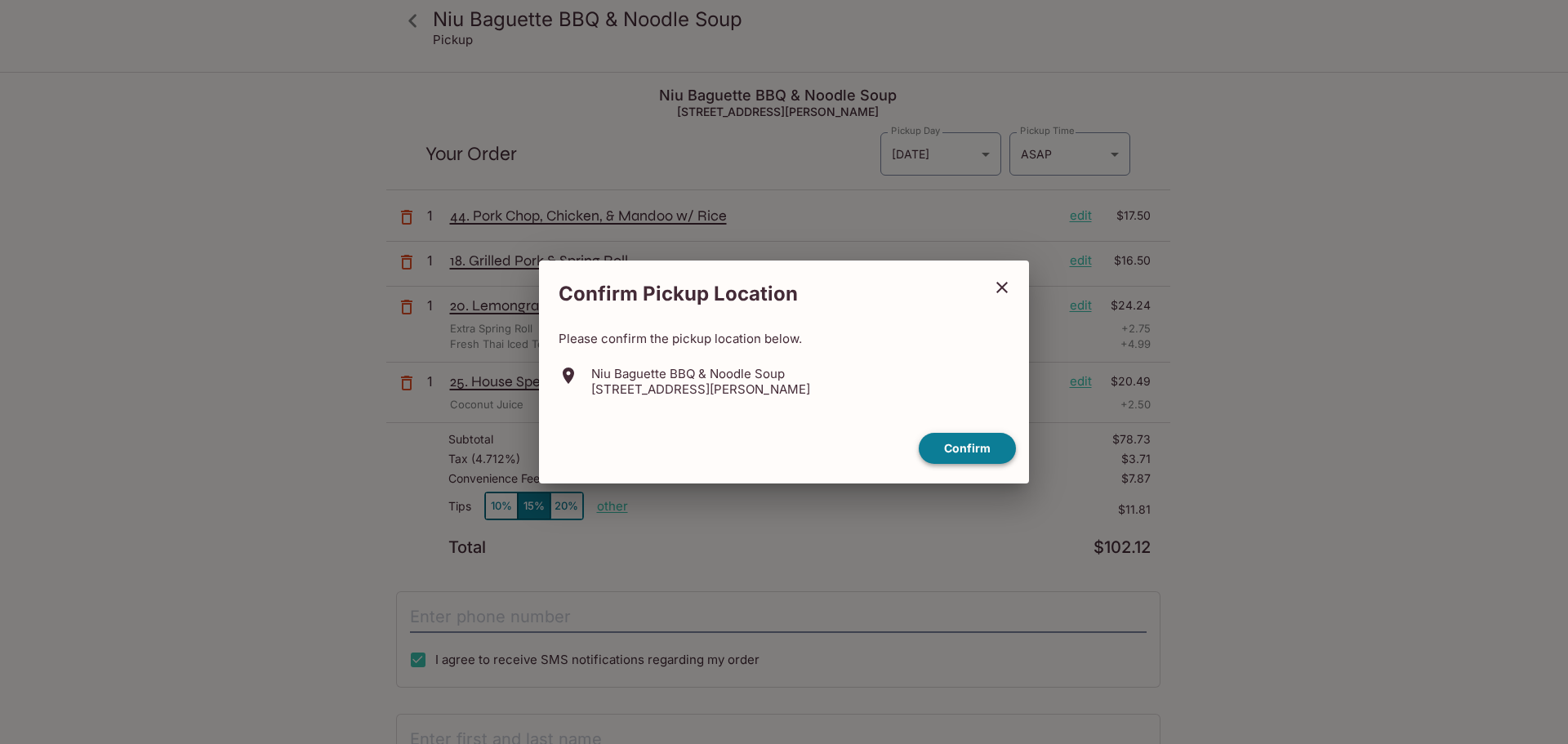
click at [971, 451] on button "Confirm" at bounding box center [968, 448] width 98 height 32
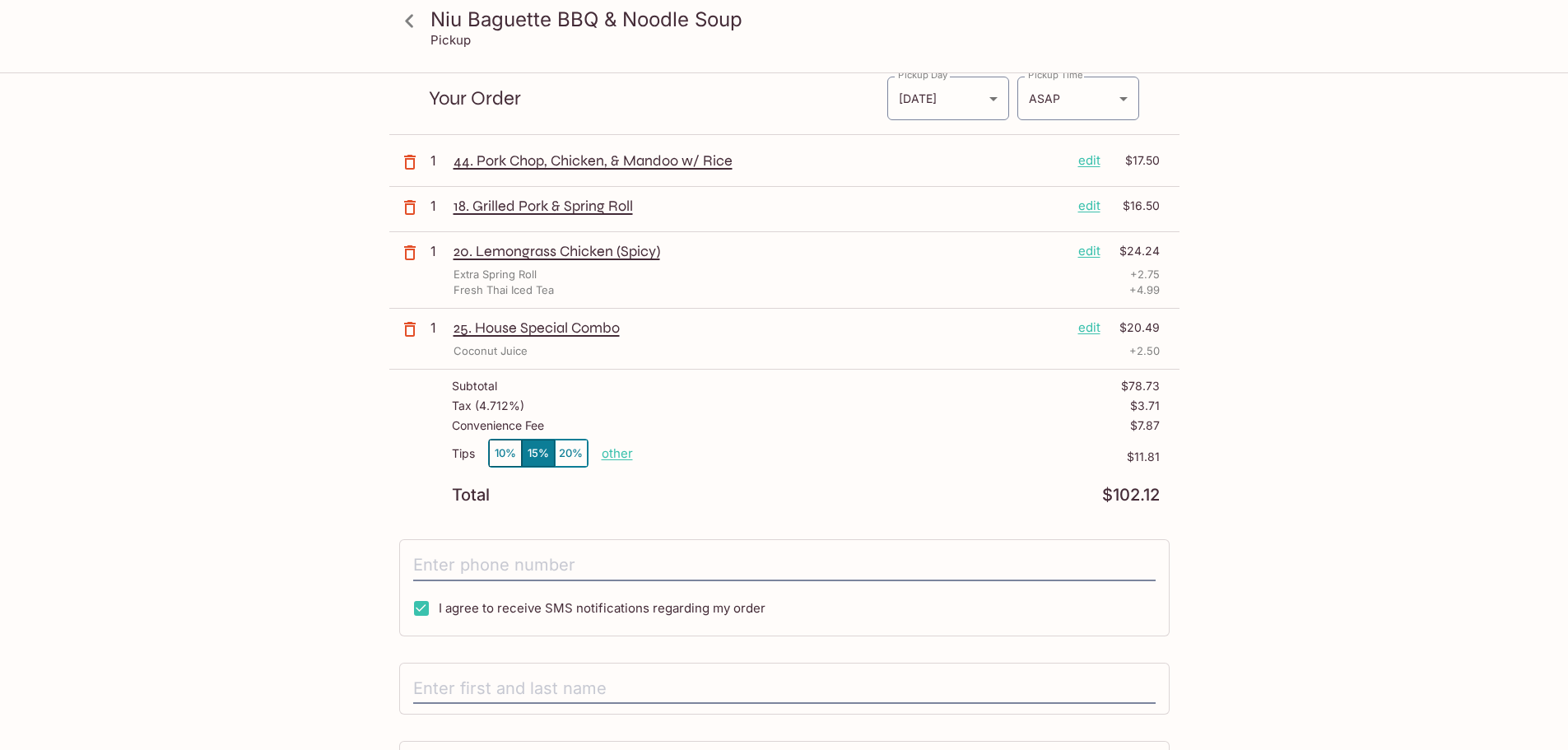
scroll to position [83, 0]
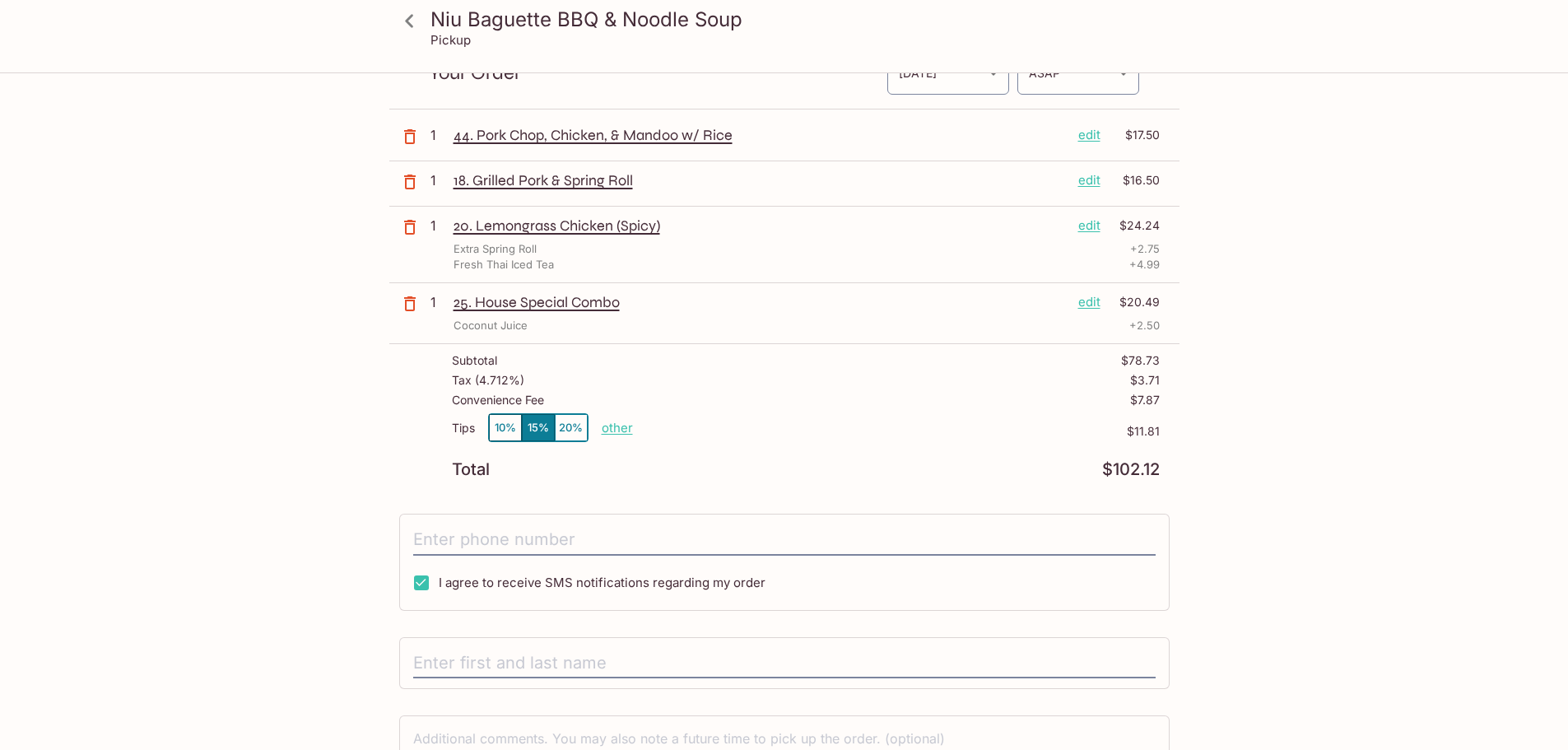
click at [616, 429] on p "other" at bounding box center [618, 427] width 32 height 16
type input "0.00"
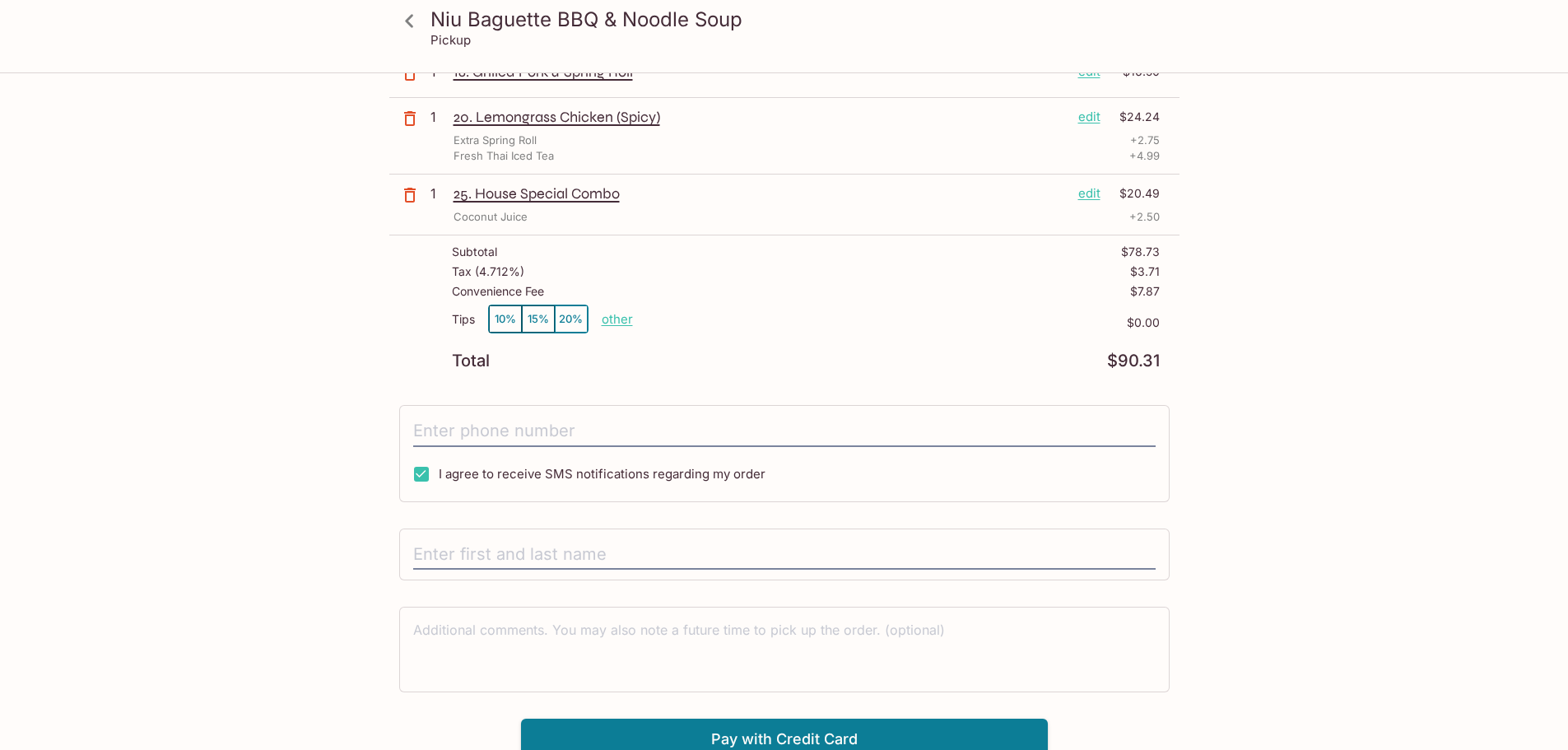
scroll to position [201, 0]
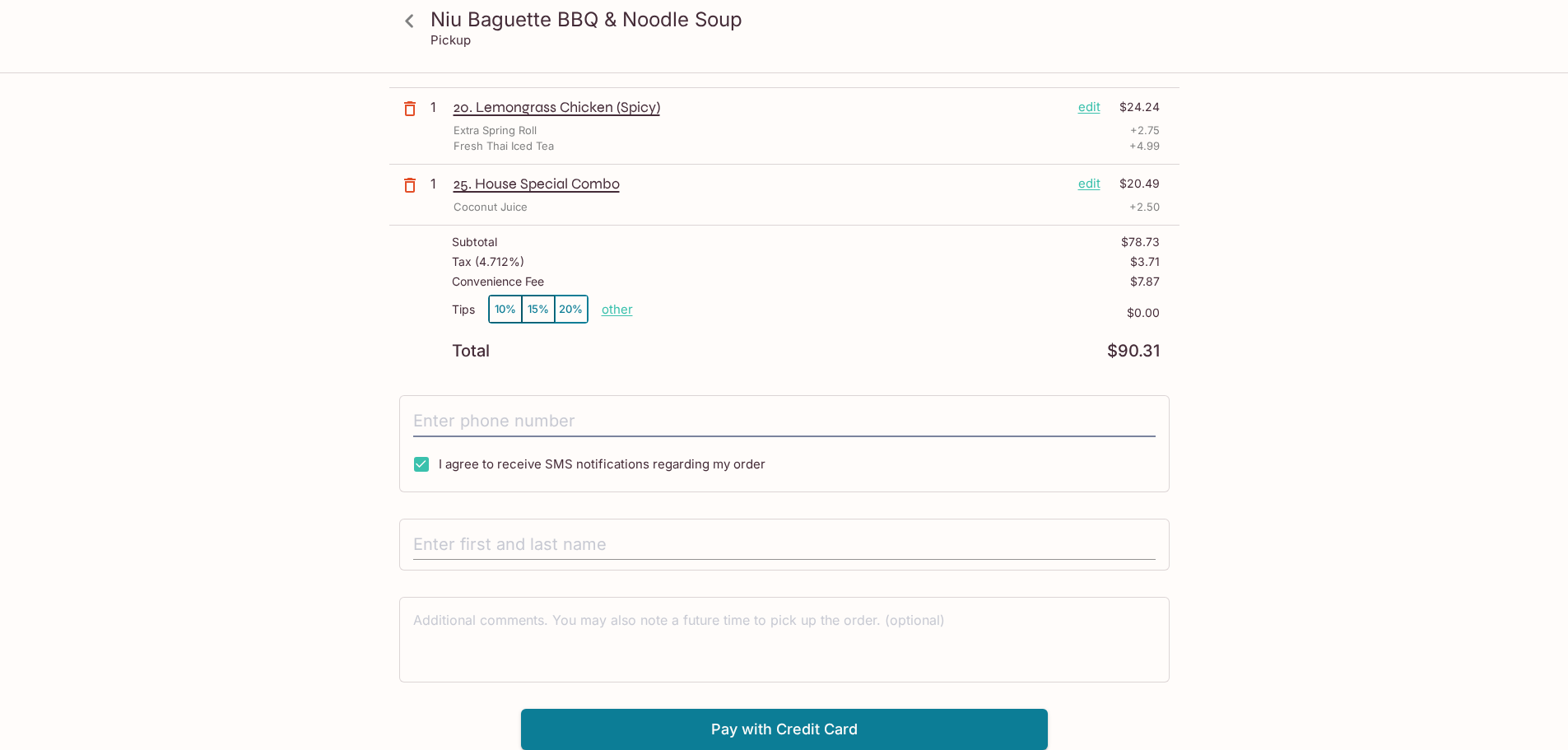
click at [688, 547] on input "text" at bounding box center [784, 545] width 743 height 32
type input "s"
type input "[PERSON_NAME]"
click at [689, 407] on input "tel" at bounding box center [784, 422] width 743 height 32
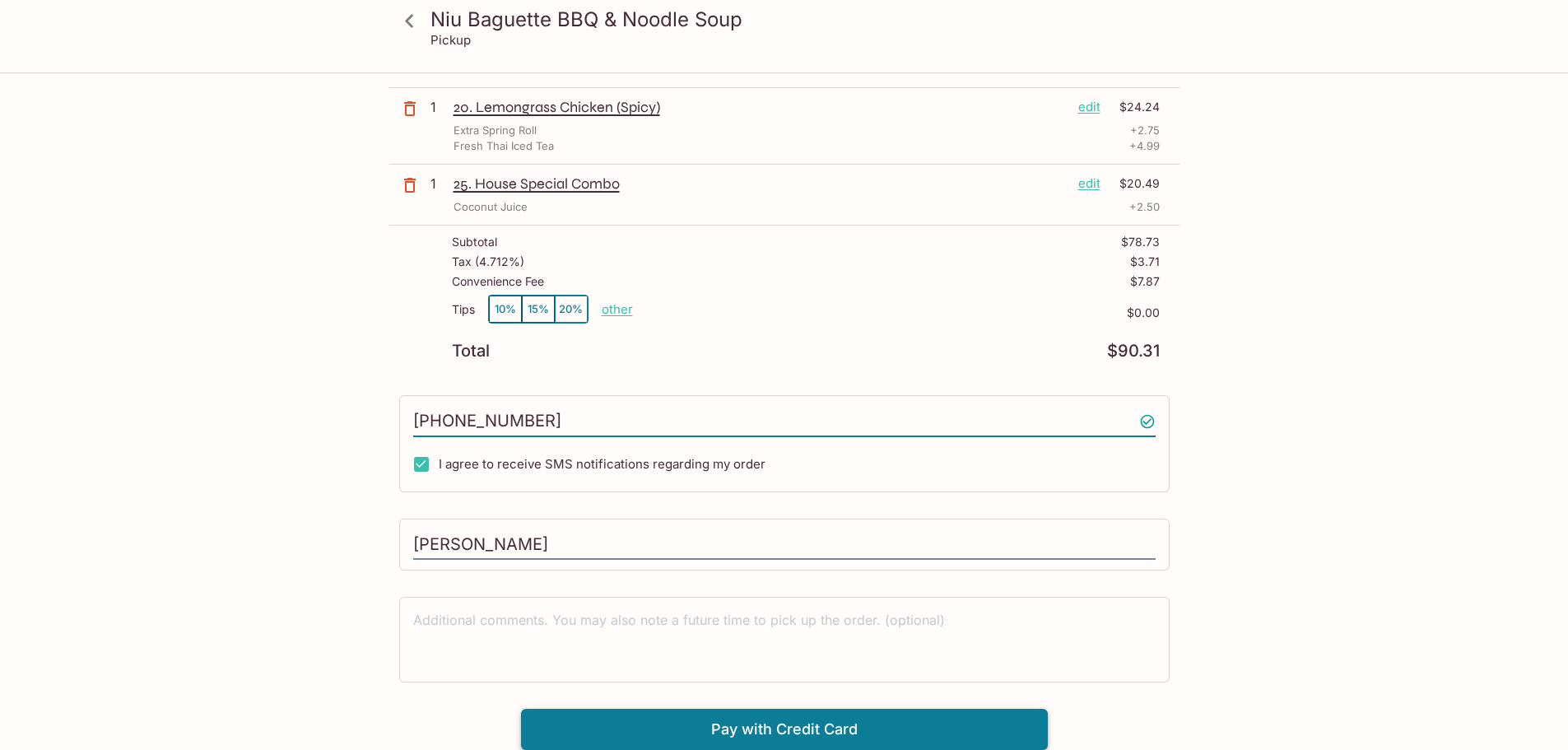
type input "[PHONE_NUMBER]"
click at [792, 729] on button "Pay with Credit Card" at bounding box center [784, 729] width 527 height 41
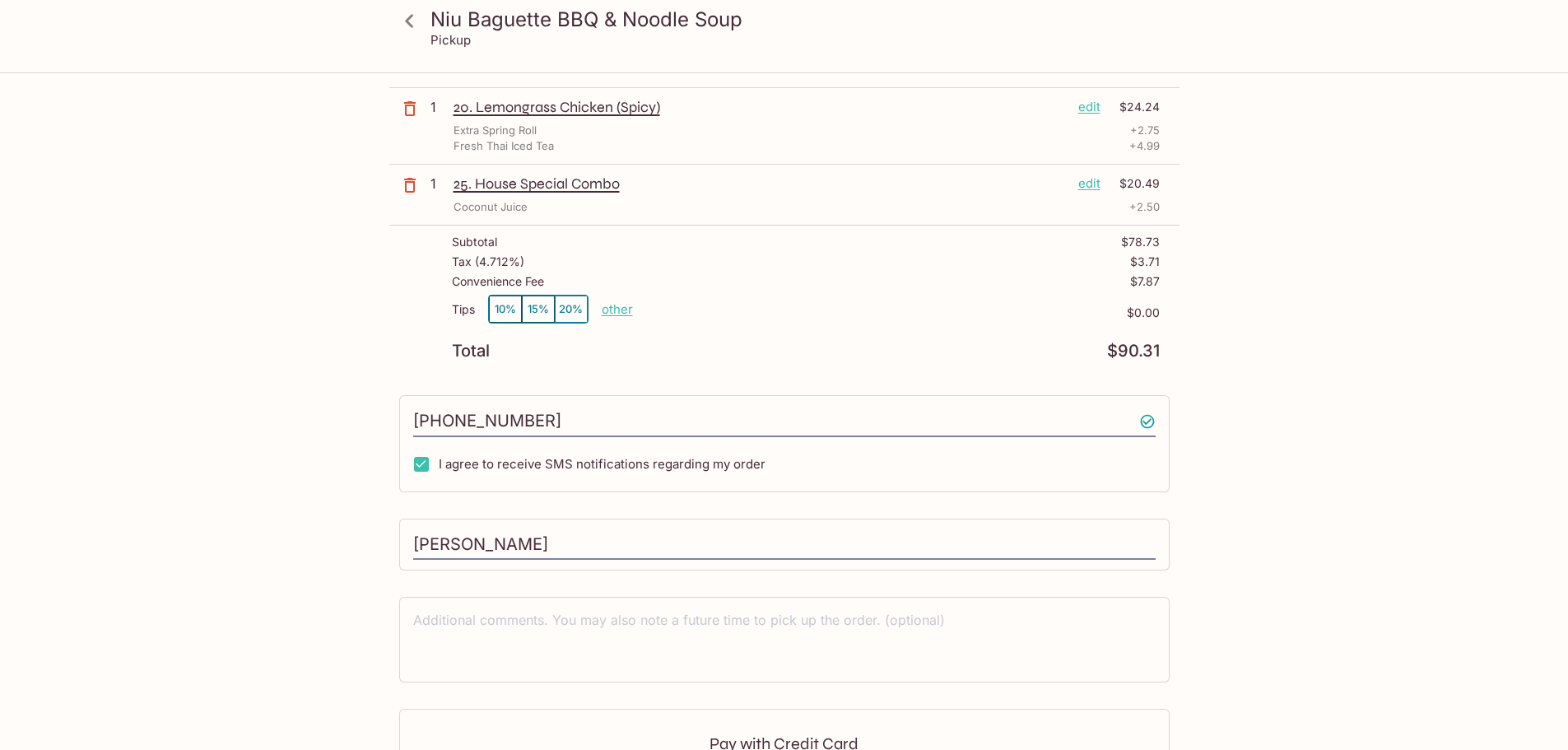
scroll to position [448, 0]
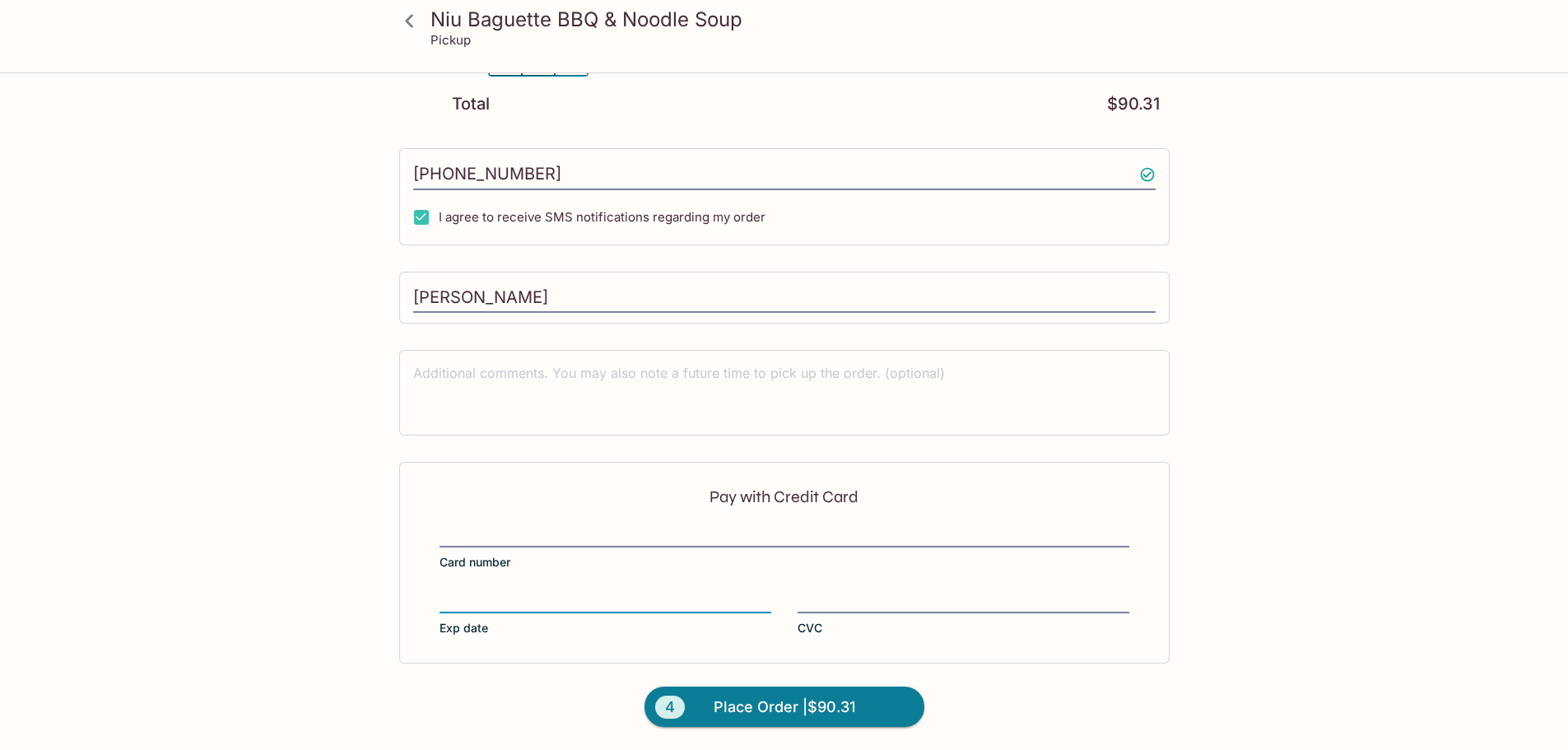
click at [892, 583] on div "Pay with Credit Card Card number Exp date CVC" at bounding box center [784, 562] width 771 height 201
click at [890, 591] on div at bounding box center [963, 601] width 332 height 23
click at [890, 591] on input "CVC" at bounding box center [963, 591] width 332 height 1
click at [785, 709] on span "Place Order | $90.31" at bounding box center [784, 706] width 142 height 26
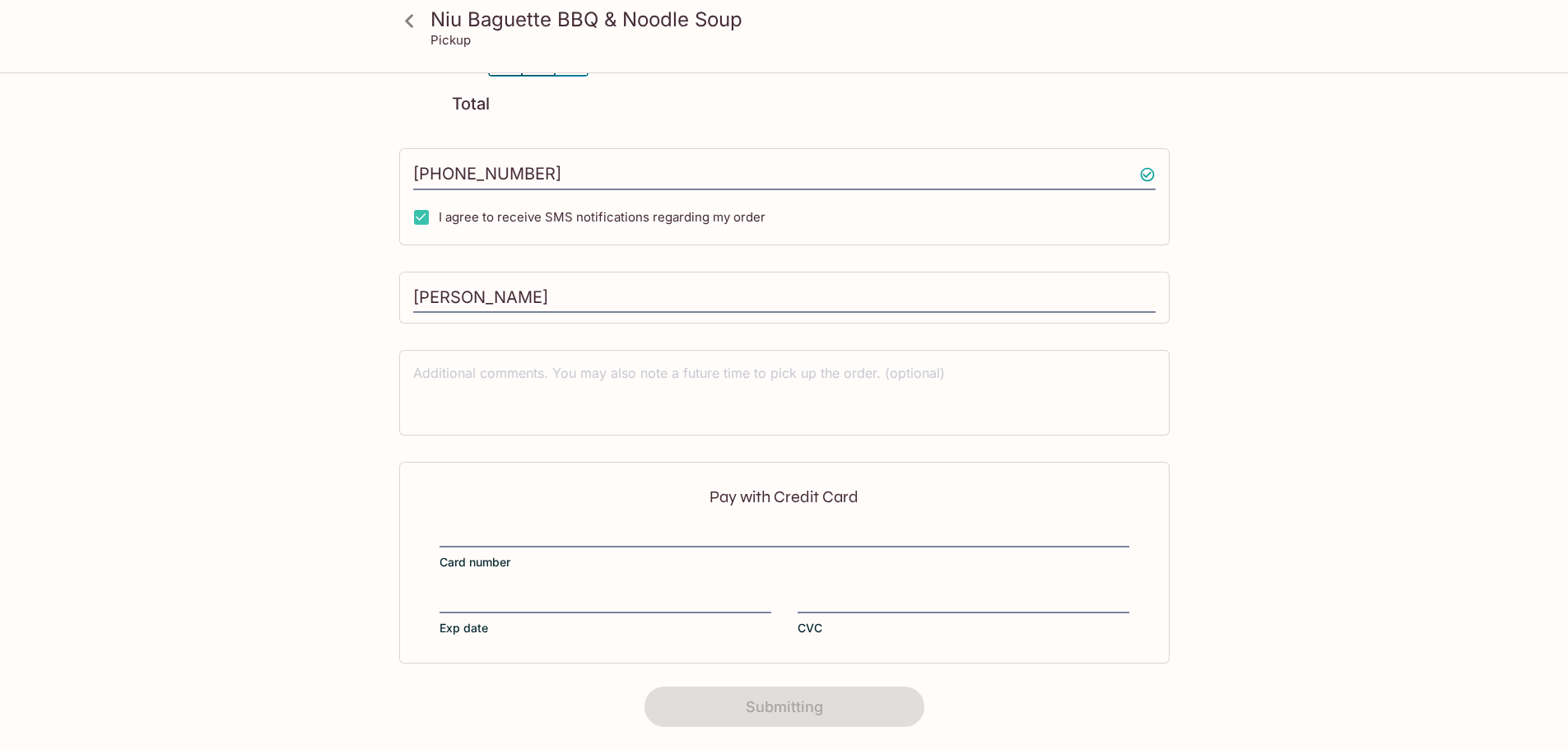
scroll to position [0, 0]
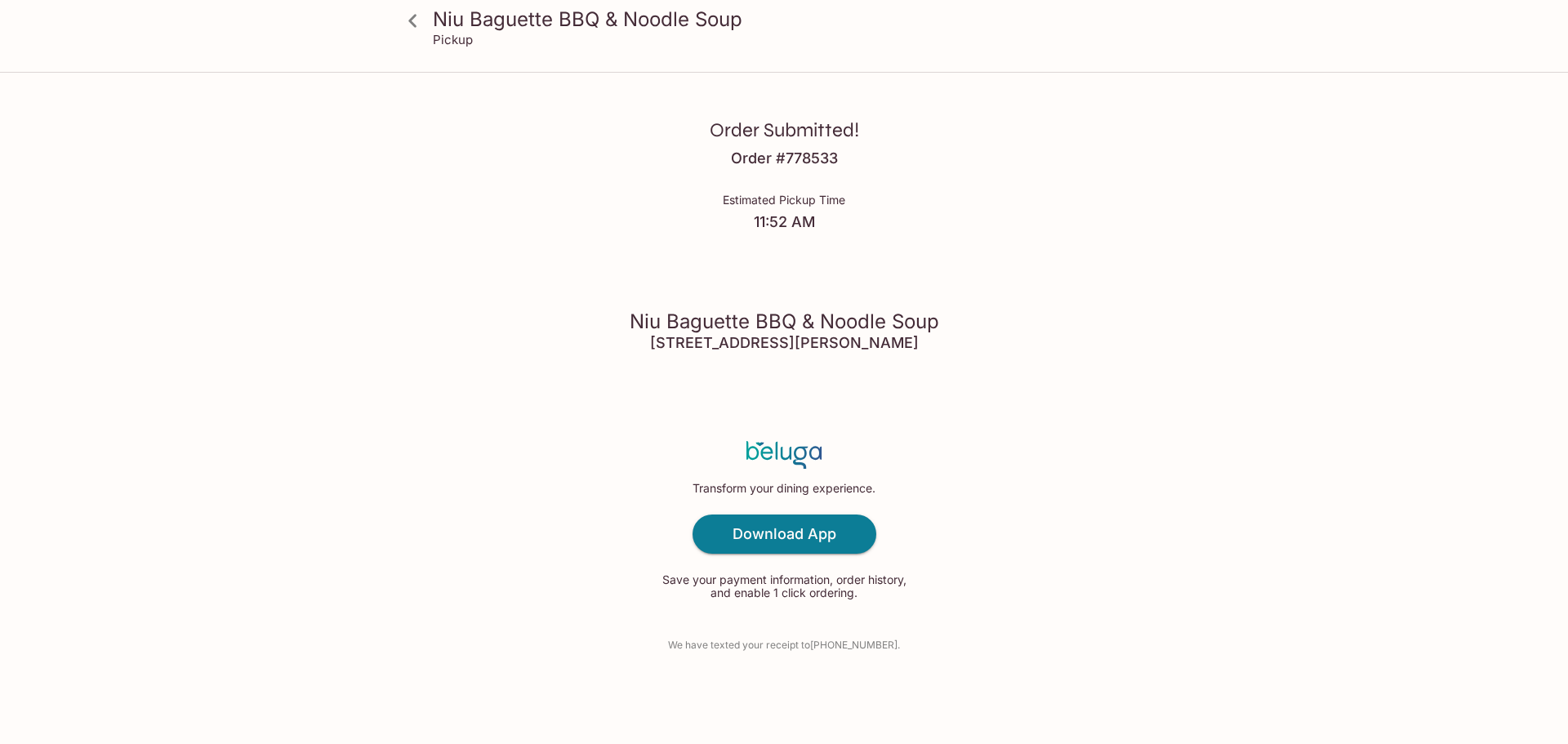
click at [462, 47] on p "Pickup" at bounding box center [452, 40] width 40 height 16
click at [804, 162] on h4 "Order # 778533" at bounding box center [784, 158] width 107 height 18
click at [407, 17] on icon at bounding box center [412, 20] width 29 height 29
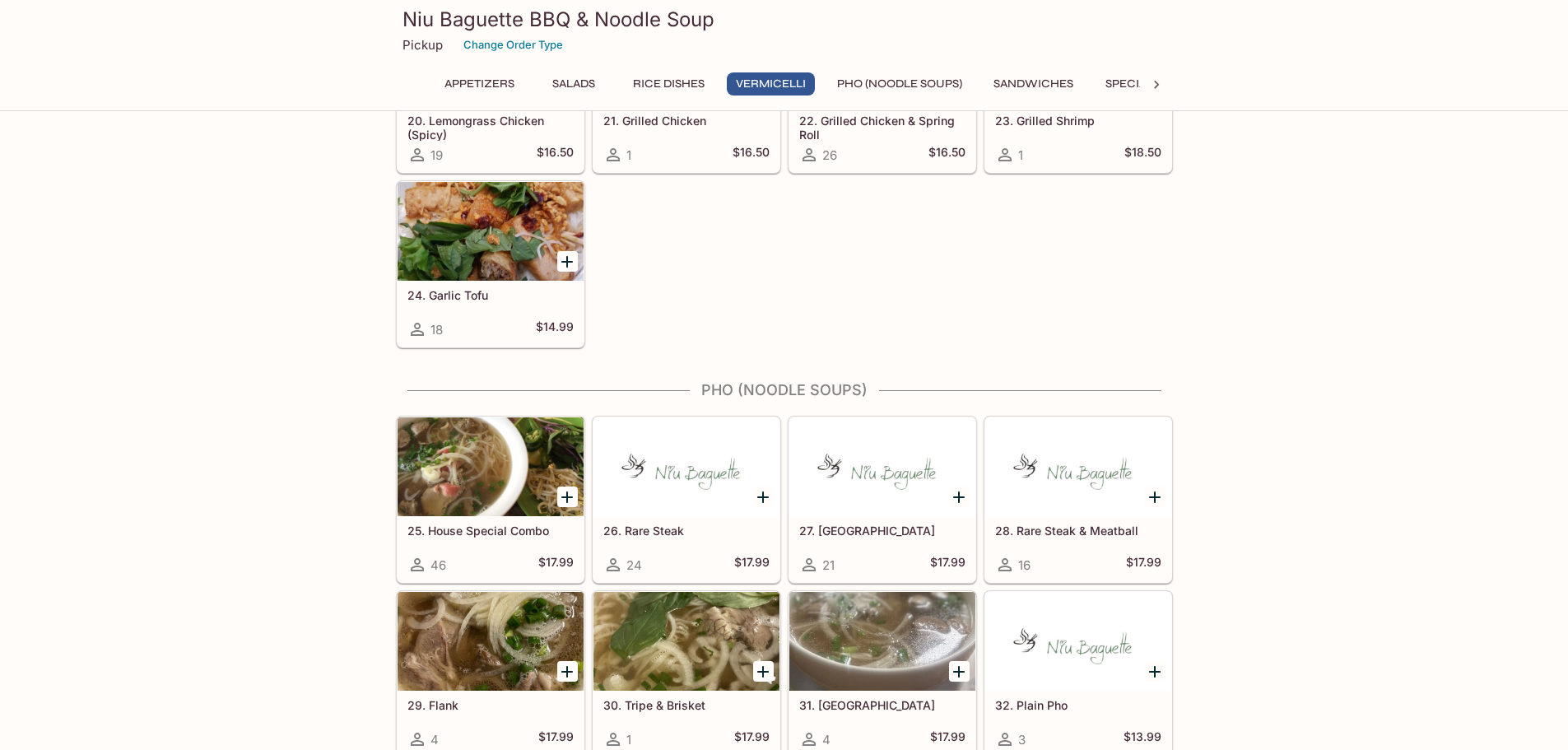
scroll to position [1399, 0]
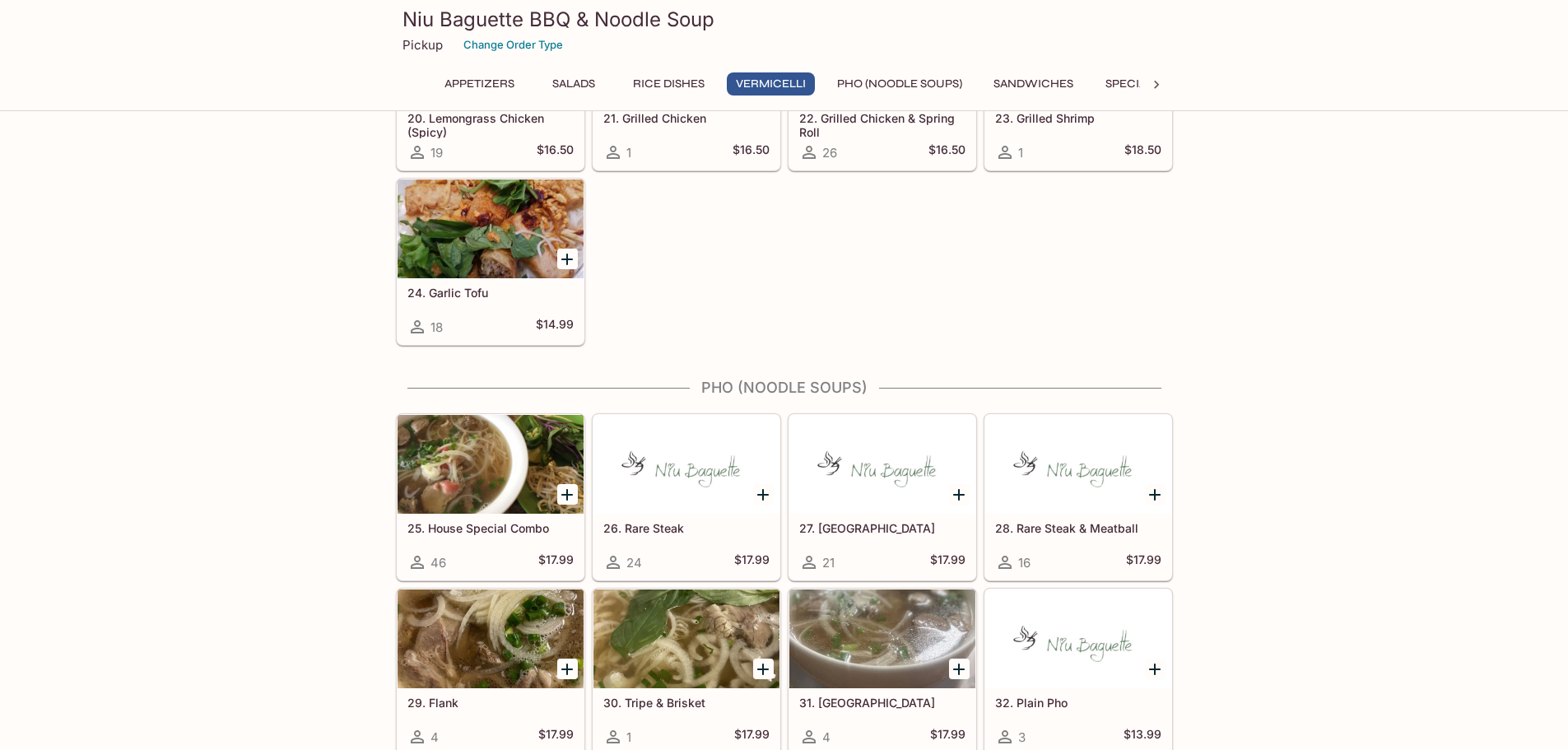
click at [465, 465] on div at bounding box center [491, 464] width 186 height 99
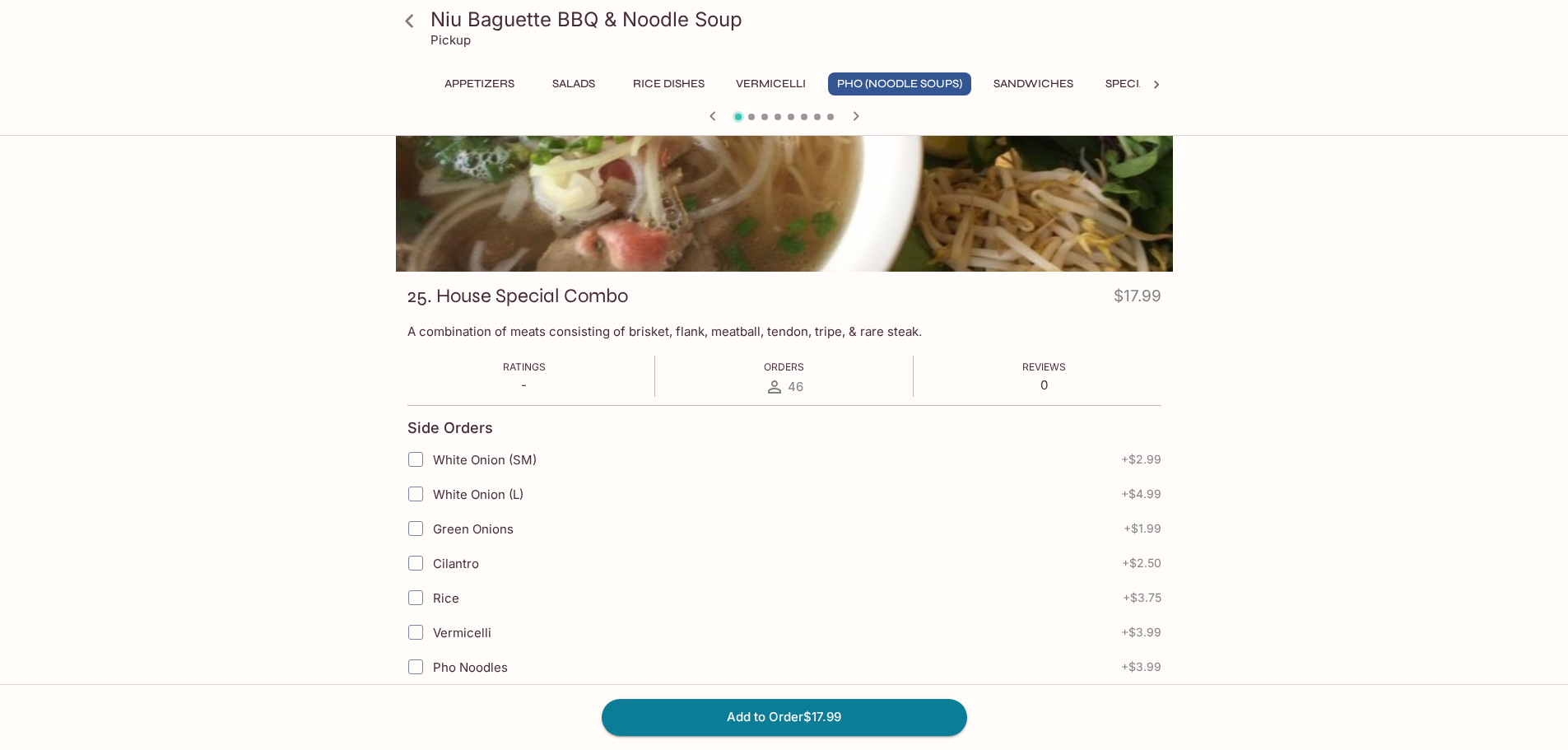
scroll to position [247, 0]
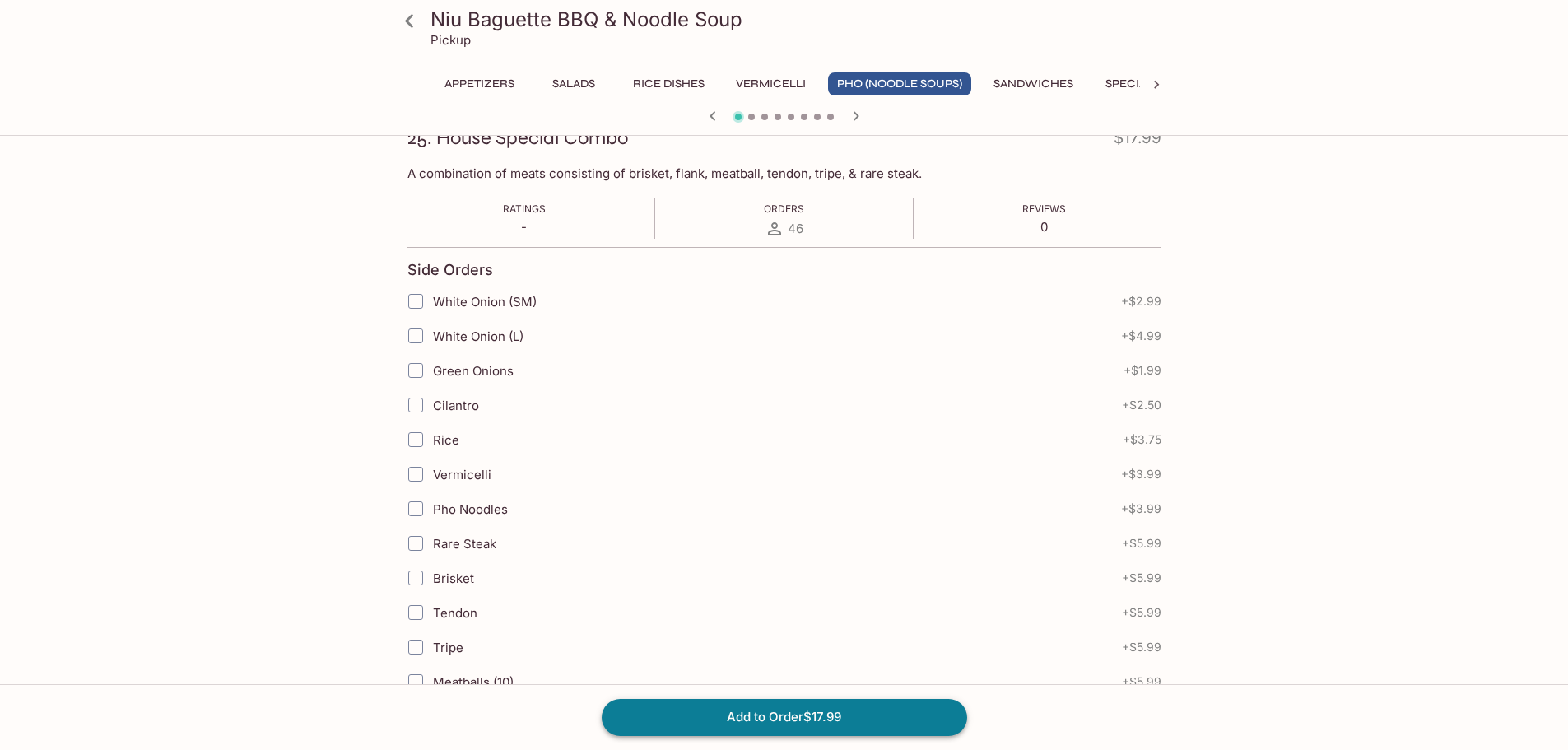
click at [746, 714] on button "Add to Order $17.99" at bounding box center [784, 717] width 365 height 36
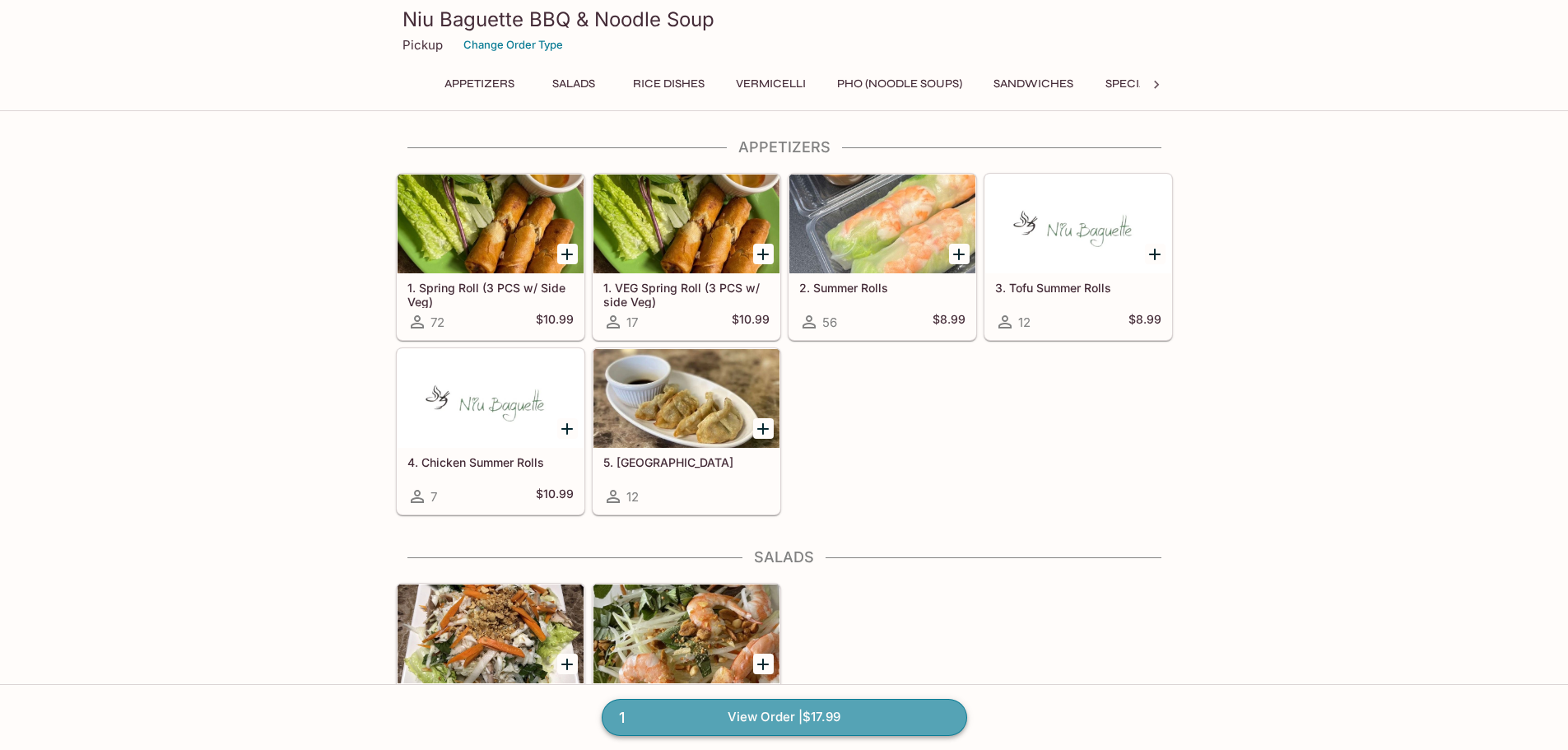
click at [868, 726] on link "1 View Order | $17.99" at bounding box center [784, 717] width 365 height 36
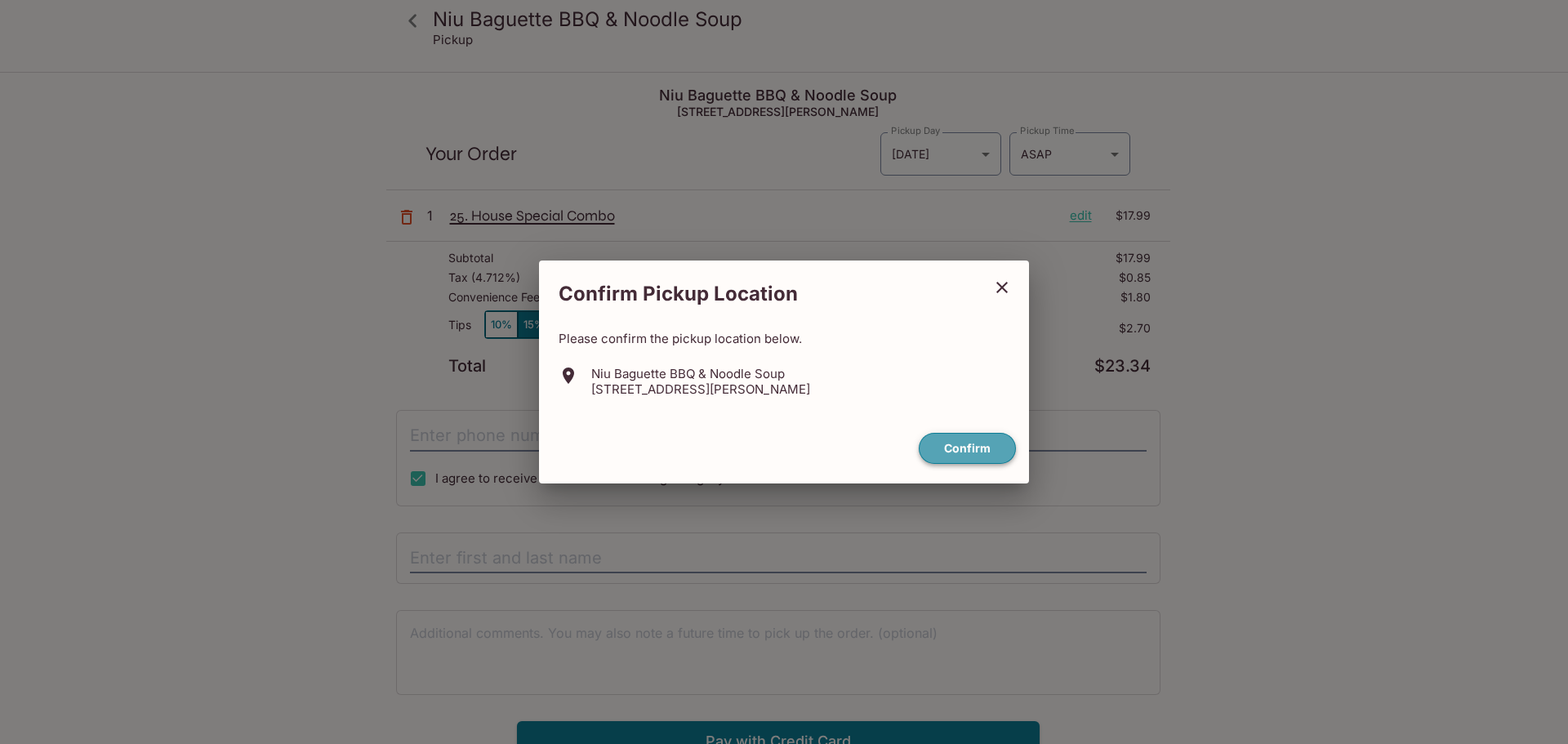
click at [963, 444] on button "Confirm" at bounding box center [968, 448] width 98 height 32
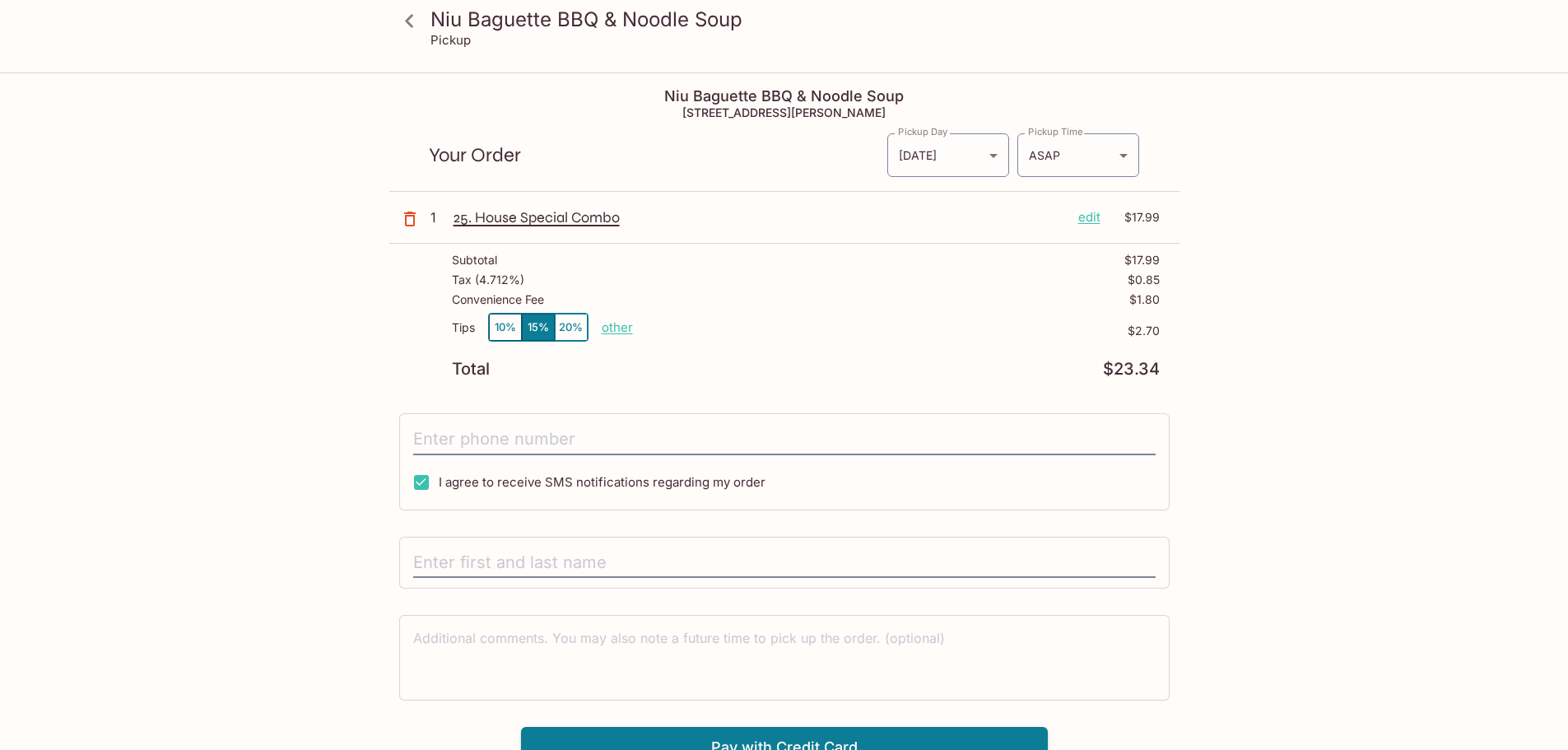
click at [618, 328] on p "other" at bounding box center [618, 326] width 32 height 16
type input "0.00"
click at [590, 435] on input "tel" at bounding box center [784, 439] width 743 height 32
type input "[PHONE_NUMBER]"
click at [601, 571] on input "text" at bounding box center [784, 563] width 743 height 32
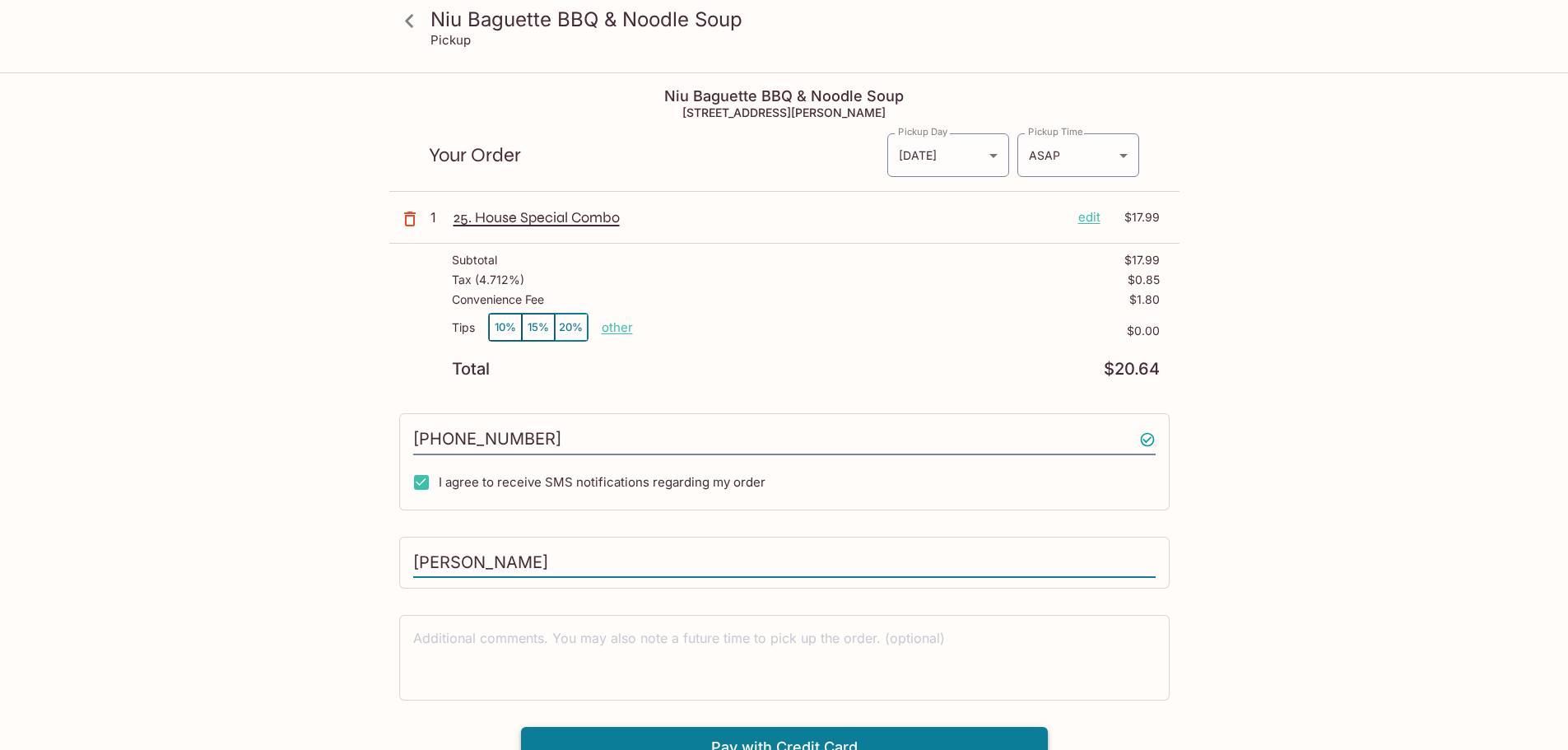
type input "[PERSON_NAME]"
click at [845, 735] on button "Pay with Credit Card" at bounding box center [784, 747] width 527 height 41
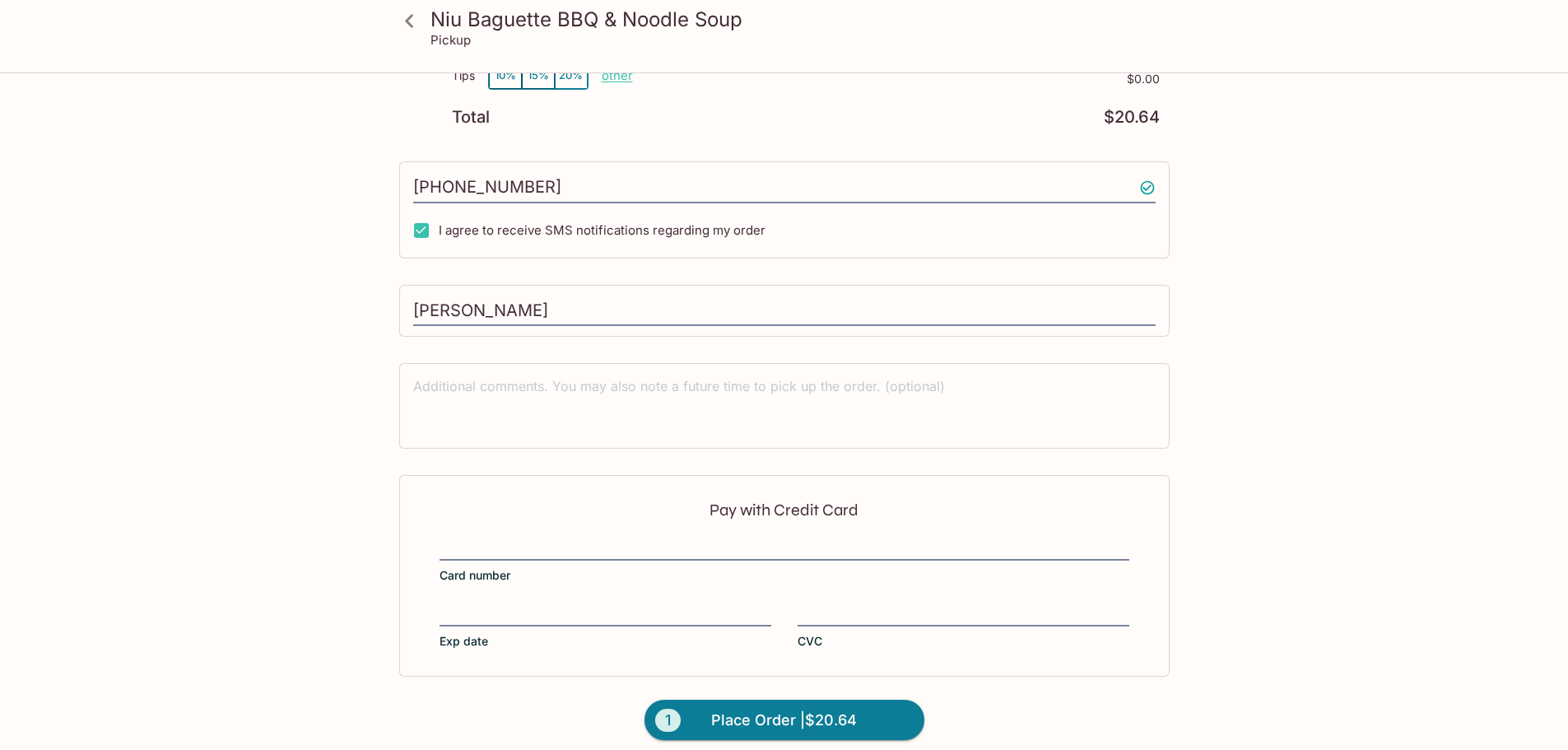
scroll to position [265, 0]
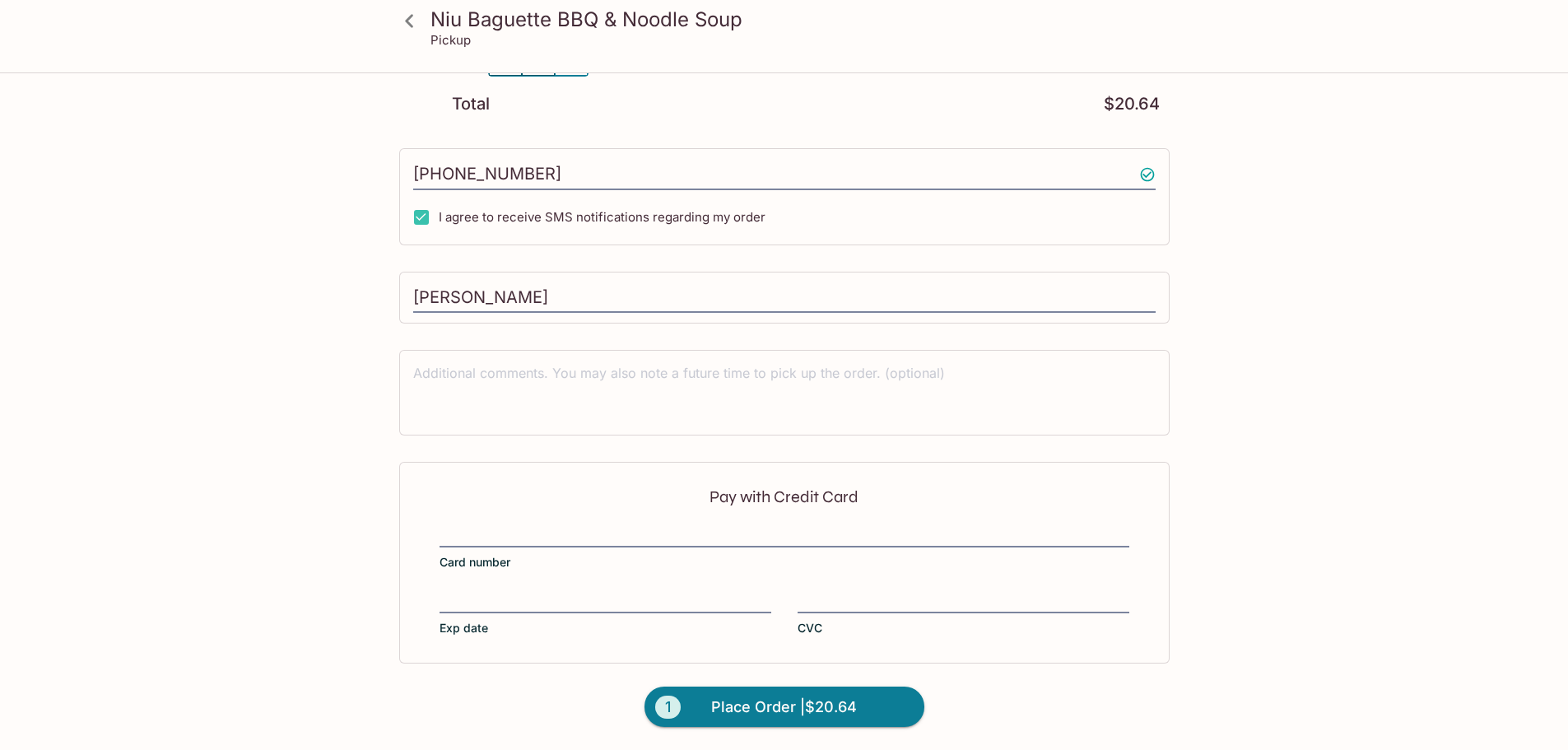
click at [527, 524] on div at bounding box center [784, 535] width 690 height 23
click at [527, 525] on input "Card number" at bounding box center [784, 525] width 690 height 1
click at [809, 708] on span "Place Order | $20.64" at bounding box center [784, 706] width 146 height 26
